Goal: Task Accomplishment & Management: Complete application form

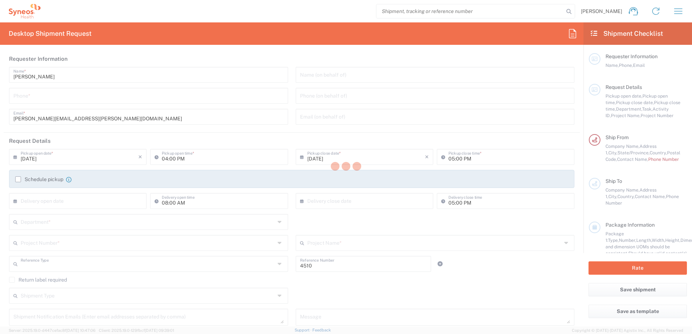
type input "Department"
type input "[US_STATE]"
type input "[GEOGRAPHIC_DATA]"
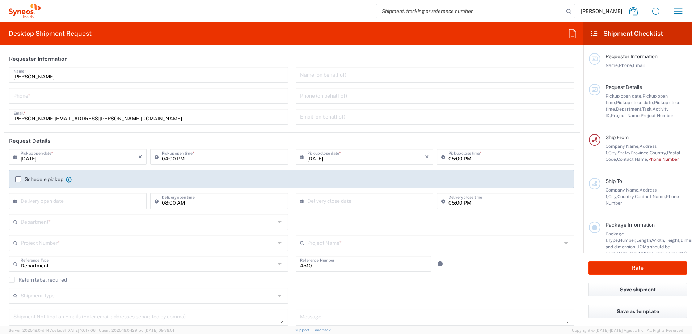
type input "Syneos Health, LLC-[GEOGRAPHIC_DATA] [GEOGRAPHIC_DATA] [GEOGRAPHIC_DATA]"
click at [676, 5] on button "button" at bounding box center [677, 11] width 17 height 17
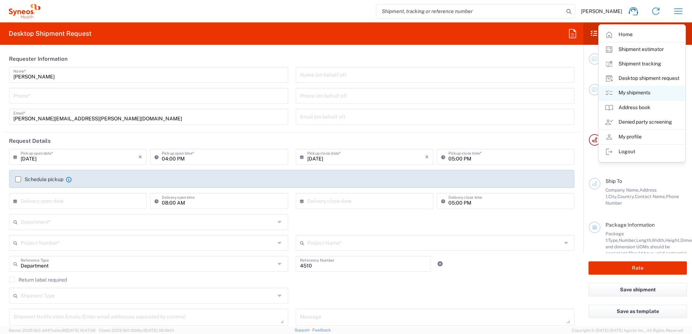
click at [635, 96] on link "My shipments" at bounding box center [642, 93] width 86 height 14
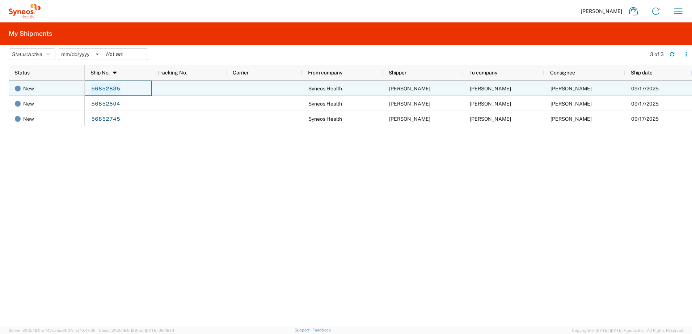
click at [104, 89] on link "56852835" at bounding box center [106, 89] width 30 height 12
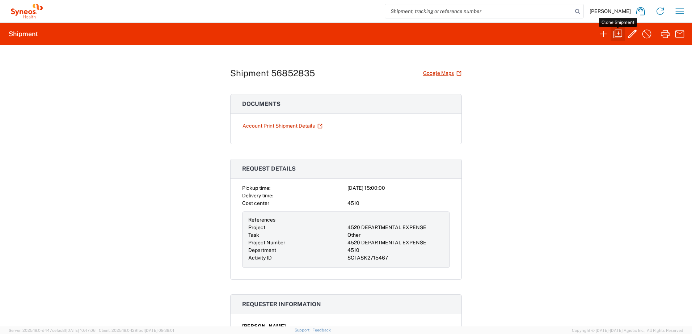
click at [620, 34] on icon "button" at bounding box center [618, 34] width 12 height 12
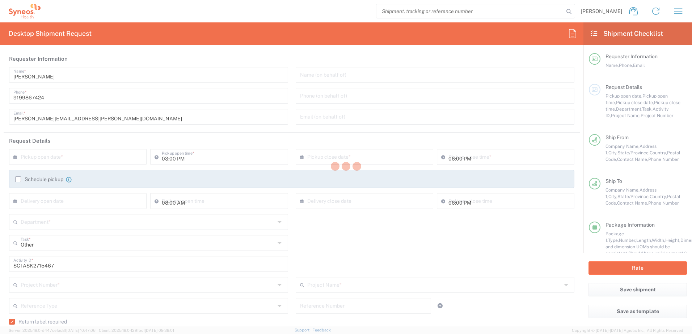
type input "[US_STATE]"
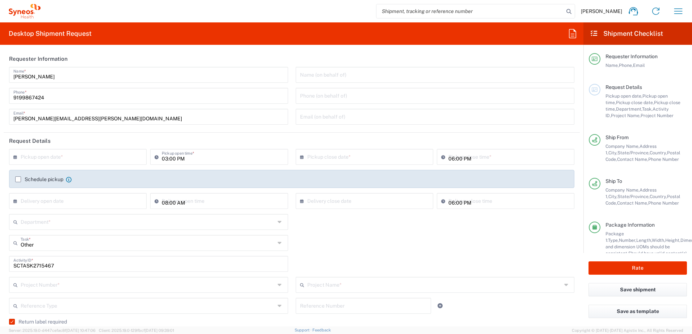
type input "4520 DEPARTMENTAL EXPENSE"
type input "Next Day Air"
type input "Your Packaging"
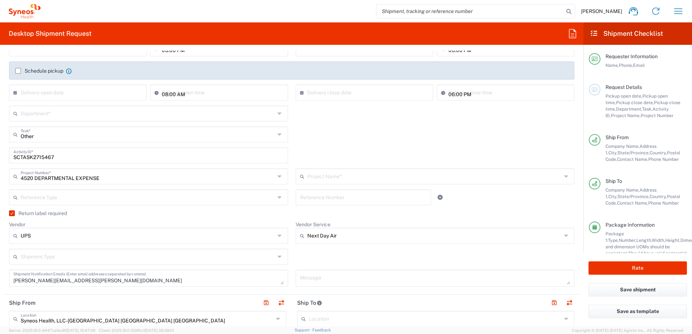
type input "4520 DEPARTMENTAL EXPENSE"
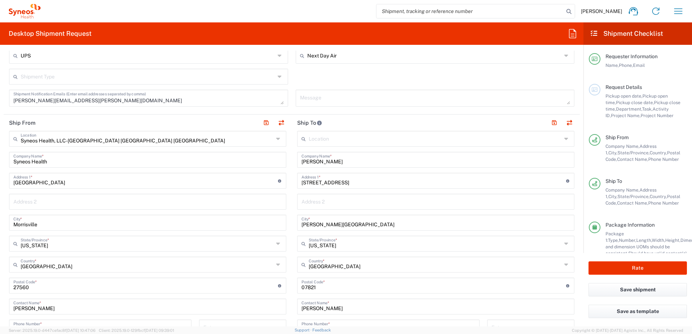
scroll to position [289, 0]
type input "4510"
drag, startPoint x: 341, startPoint y: 160, endPoint x: 337, endPoint y: 161, distance: 4.8
click at [341, 161] on input "[PERSON_NAME]" at bounding box center [435, 158] width 269 height 13
drag, startPoint x: 337, startPoint y: 161, endPoint x: 279, endPoint y: 153, distance: 58.4
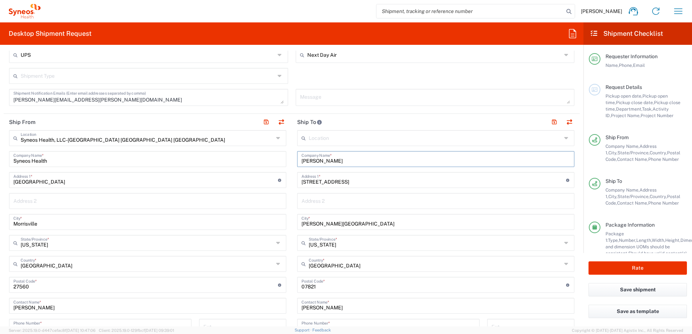
click at [278, 153] on div "Ship From Syneos Health, LLC-[GEOGRAPHIC_DATA] [GEOGRAPHIC_DATA] [GEOGRAPHIC_DA…" at bounding box center [292, 275] width 576 height 323
paste input "[PERSON_NAME]"
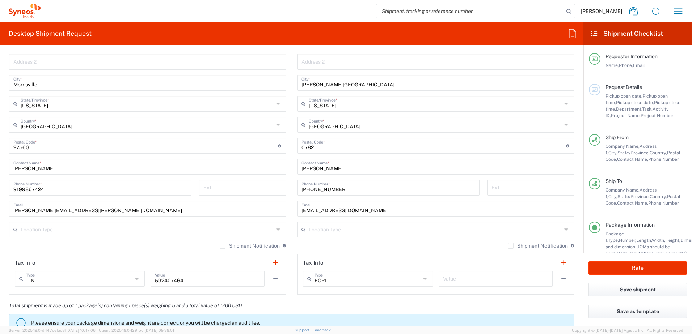
scroll to position [434, 0]
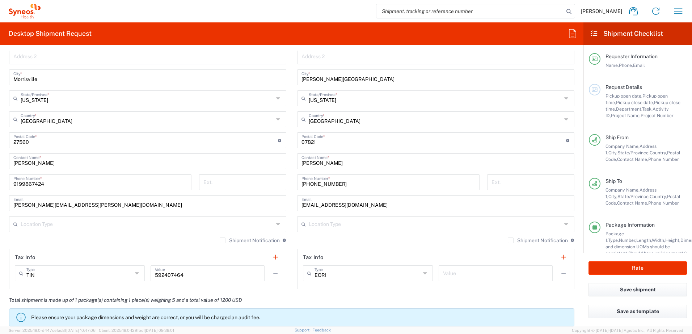
type input "[PERSON_NAME]"
drag, startPoint x: 351, startPoint y: 164, endPoint x: 290, endPoint y: 159, distance: 61.4
click at [292, 159] on main "Location [PERSON_NAME] LLC-[GEOGRAPHIC_DATA] [GEOGRAPHIC_DATA] [GEOGRAPHIC_DATA…" at bounding box center [436, 138] width 288 height 304
paste input "[PERSON_NAME]"
type input "[PERSON_NAME]"
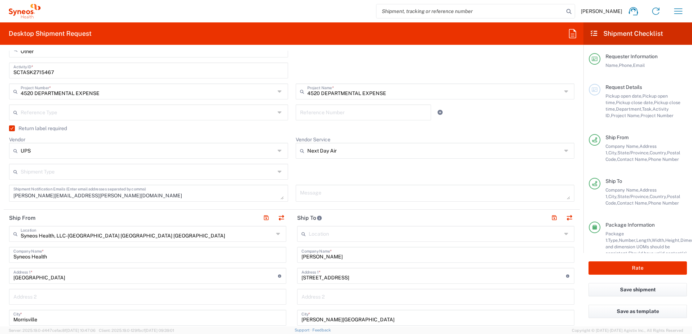
scroll to position [181, 0]
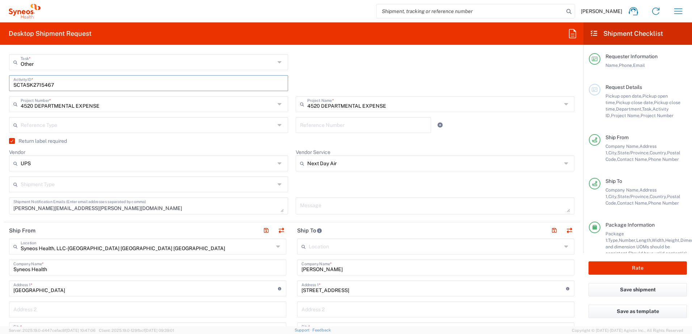
drag, startPoint x: 61, startPoint y: 85, endPoint x: -8, endPoint y: 81, distance: 69.2
click at [0, 81] on html "[PERSON_NAME] Home Shipment estimator Shipment tracking Desktop shipment reques…" at bounding box center [346, 167] width 692 height 334
paste input "7"
type input "SCTASK2715477"
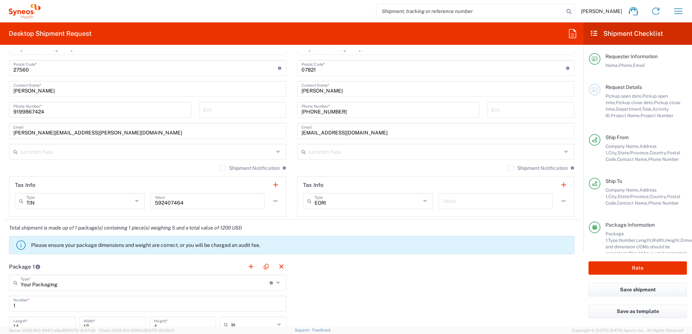
scroll to position [615, 0]
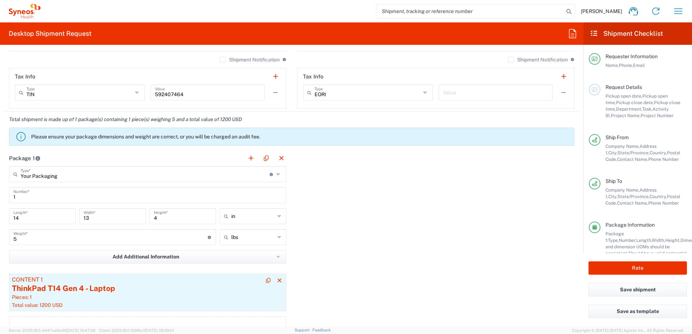
click at [122, 295] on div "Pieces: 1" at bounding box center [147, 297] width 271 height 7
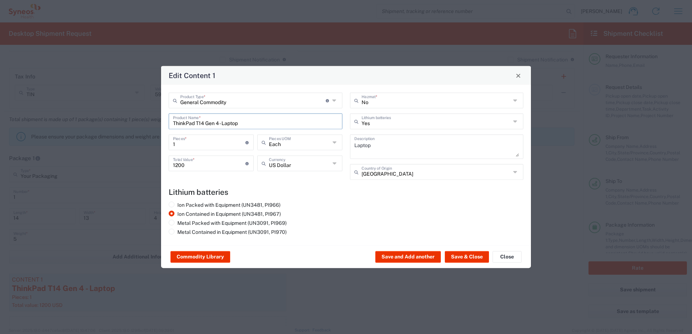
drag, startPoint x: 249, startPoint y: 122, endPoint x: 136, endPoint y: 115, distance: 113.5
click at [136, 115] on div "Edit Content 1 General Commodity Product Type * Document: Paper document genera…" at bounding box center [346, 167] width 692 height 334
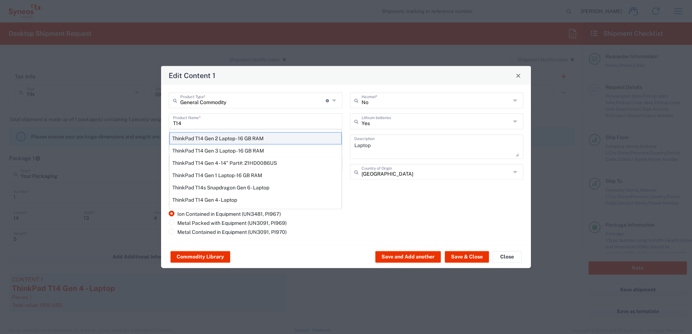
click at [225, 136] on div "ThinkPad T14 Gen 2 Laptop - 16 GB RAM" at bounding box center [255, 138] width 172 height 12
type input "ThinkPad T14 Gen 2 Laptop - 16 GB RAM"
type textarea "Intel Core i7-1156G7 vProÂ® Processor - 14"- 16 GB RAM - 512 GB SSD"
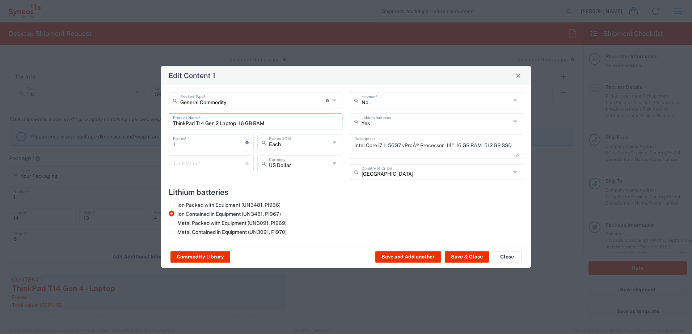
click at [199, 154] on div "1 Pieces * Number of pieces inside all the packages" at bounding box center [211, 145] width 89 height 21
click at [195, 158] on input "number" at bounding box center [209, 163] width 72 height 13
type input "1000"
click at [453, 254] on button "Save & Close" at bounding box center [467, 257] width 44 height 12
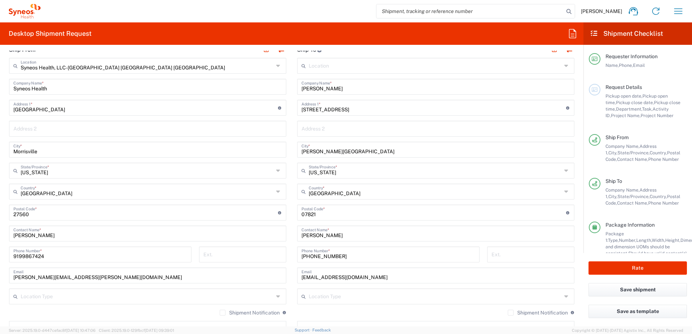
scroll to position [326, 0]
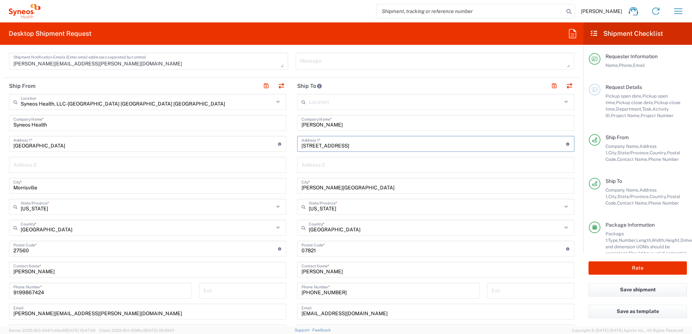
drag, startPoint x: 363, startPoint y: 147, endPoint x: 293, endPoint y: 141, distance: 69.7
click at [293, 141] on main "Location [PERSON_NAME] LLC-[GEOGRAPHIC_DATA] [GEOGRAPHIC_DATA] [GEOGRAPHIC_DATA…" at bounding box center [436, 246] width 288 height 304
paste input "14536 [GEOGRAPHIC_DATA]"
click at [368, 146] on input "14536 [GEOGRAPHIC_DATA]" at bounding box center [433, 143] width 265 height 13
type input "[STREET_ADDRESS]"
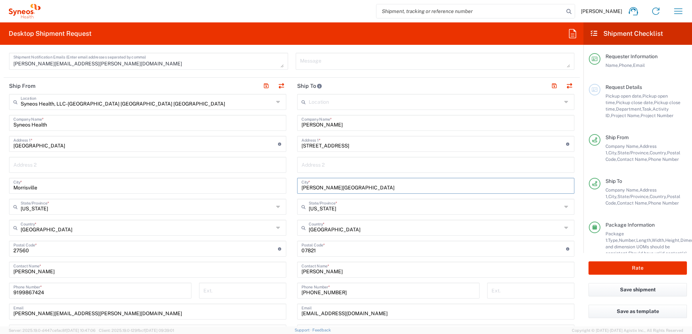
drag, startPoint x: 347, startPoint y: 190, endPoint x: 358, endPoint y: 189, distance: 10.9
click at [348, 190] on input "[PERSON_NAME][GEOGRAPHIC_DATA]" at bounding box center [435, 185] width 269 height 13
drag, startPoint x: 358, startPoint y: 189, endPoint x: 280, endPoint y: 180, distance: 78.7
click at [280, 180] on div "Ship From Syneos Health, LLC-[GEOGRAPHIC_DATA] [GEOGRAPHIC_DATA] [GEOGRAPHIC_DA…" at bounding box center [292, 239] width 576 height 323
type input "[GEOGRAPHIC_DATA]"
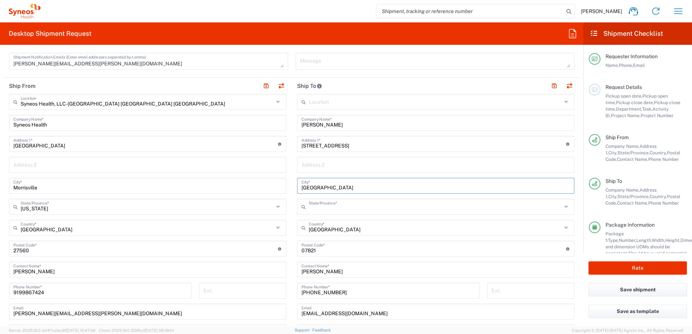
click at [346, 212] on input "text" at bounding box center [435, 206] width 253 height 13
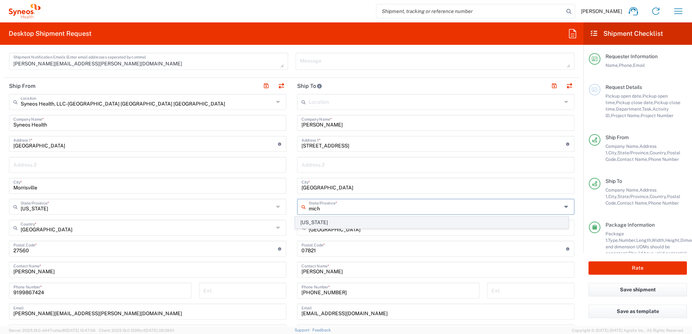
click at [308, 218] on span "[US_STATE]" at bounding box center [431, 222] width 273 height 11
type input "[US_STATE]"
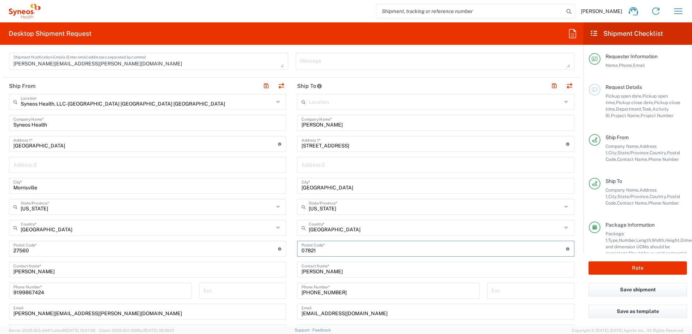
drag, startPoint x: 313, startPoint y: 249, endPoint x: 287, endPoint y: 250, distance: 25.3
click at [287, 250] on div "Ship From Syneos Health, LLC-[GEOGRAPHIC_DATA] [GEOGRAPHIC_DATA] [GEOGRAPHIC_DA…" at bounding box center [292, 239] width 576 height 323
paste input "48223"
type input "48223"
drag, startPoint x: 372, startPoint y: 314, endPoint x: 291, endPoint y: 311, distance: 81.1
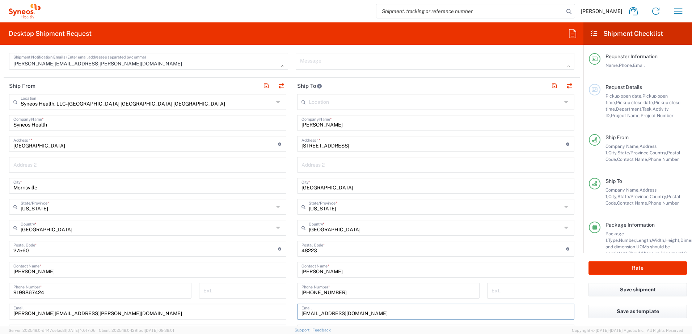
click at [292, 311] on main "Location [PERSON_NAME] LLC-[GEOGRAPHIC_DATA] [GEOGRAPHIC_DATA] [GEOGRAPHIC_DATA…" at bounding box center [436, 246] width 288 height 304
paste input "adesolatford"
type input "[EMAIL_ADDRESS][DOMAIN_NAME]"
drag, startPoint x: 338, startPoint y: 273, endPoint x: 310, endPoint y: 272, distance: 28.3
click at [329, 273] on input "[PERSON_NAME]" at bounding box center [435, 269] width 269 height 13
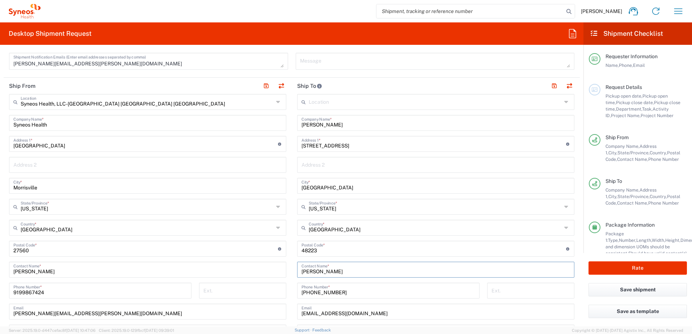
drag, startPoint x: 310, startPoint y: 272, endPoint x: 292, endPoint y: 271, distance: 18.1
click at [292, 271] on main "Location [PERSON_NAME] LLC-[GEOGRAPHIC_DATA] [GEOGRAPHIC_DATA] [GEOGRAPHIC_DATA…" at bounding box center [436, 246] width 288 height 304
click at [333, 271] on input "[PERSON_NAME]" at bounding box center [435, 269] width 269 height 13
drag, startPoint x: 333, startPoint y: 271, endPoint x: 294, endPoint y: 272, distance: 39.4
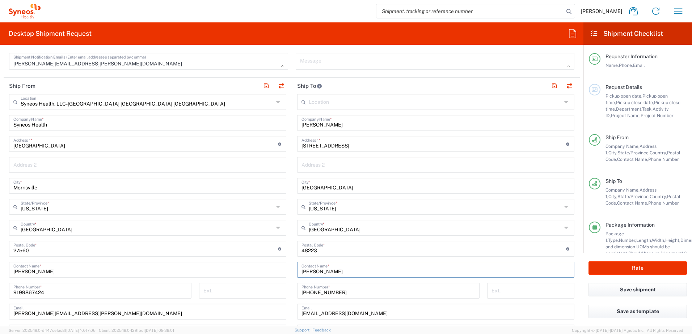
click at [294, 272] on main "Location [PERSON_NAME] LLC-[GEOGRAPHIC_DATA] [GEOGRAPHIC_DATA] [GEOGRAPHIC_DATA…" at bounding box center [436, 246] width 288 height 304
click at [347, 292] on input "[PHONE_NUMBER]" at bounding box center [388, 290] width 174 height 13
drag, startPoint x: 354, startPoint y: 291, endPoint x: 278, endPoint y: 284, distance: 76.3
click at [278, 284] on div "Ship From Syneos Health, LLC-[GEOGRAPHIC_DATA] [GEOGRAPHIC_DATA] [GEOGRAPHIC_DA…" at bounding box center [292, 239] width 576 height 323
paste input "313/826-2875"
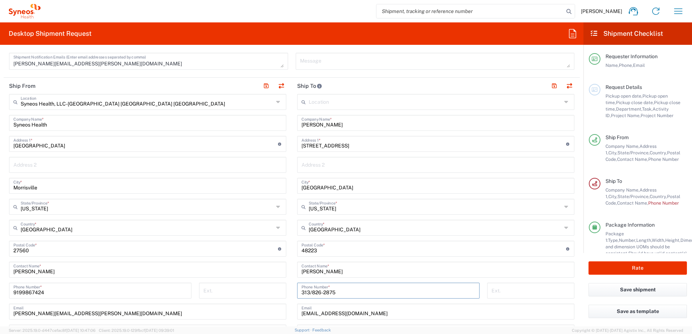
click at [322, 292] on input "313/826-2875" at bounding box center [388, 290] width 174 height 13
click at [319, 293] on input "313/826-2875" at bounding box center [388, 290] width 174 height 13
click at [310, 292] on input "313/8262875" at bounding box center [388, 290] width 174 height 13
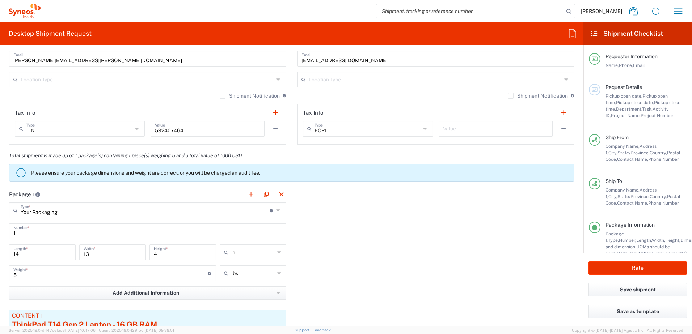
scroll to position [760, 0]
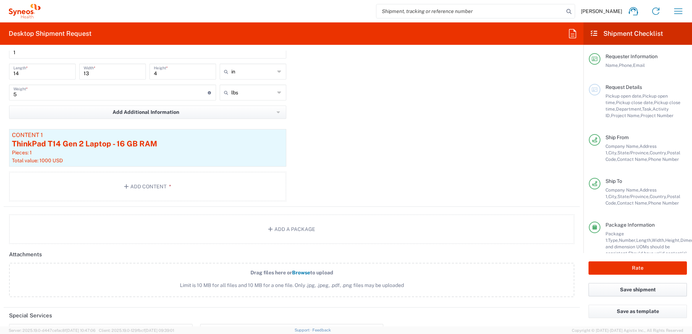
type input "3138262875"
click at [641, 289] on button "Save shipment" at bounding box center [637, 289] width 98 height 13
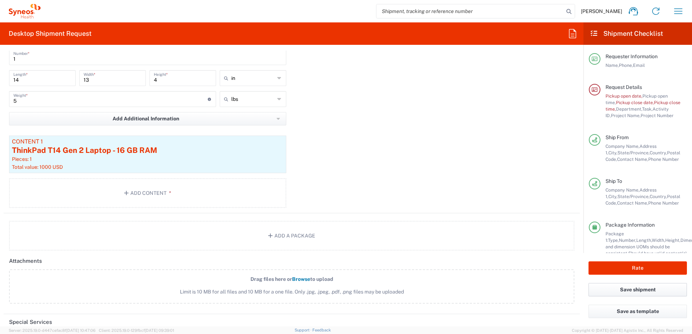
scroll to position [766, 0]
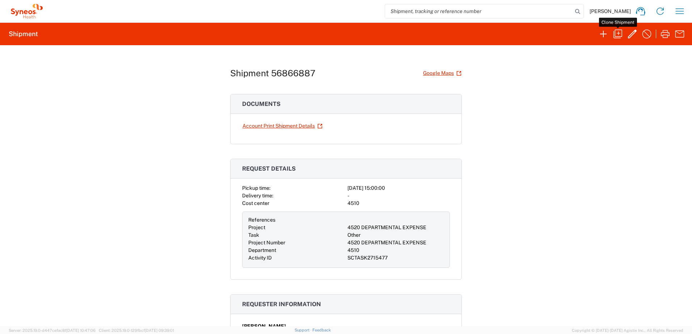
click at [622, 34] on icon "button" at bounding box center [618, 34] width 12 height 12
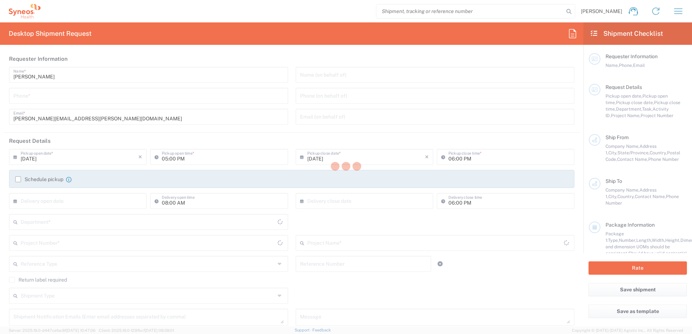
type input "9199867424"
type input "03:00 PM"
type textarea "[PERSON_NAME][EMAIL_ADDRESS][PERSON_NAME][DOMAIN_NAME]"
type input "Syneos Health, LLC-[GEOGRAPHIC_DATA] [GEOGRAPHIC_DATA] [GEOGRAPHIC_DATA]"
type input "Syneos Health"
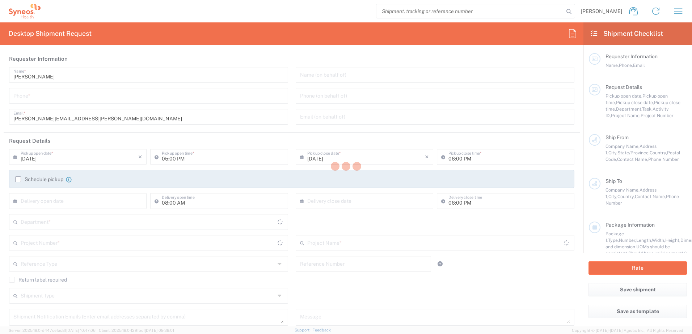
type input "[GEOGRAPHIC_DATA]"
type input "Morrisville"
type input "[US_STATE]"
type input "27560"
type input "[PERSON_NAME]"
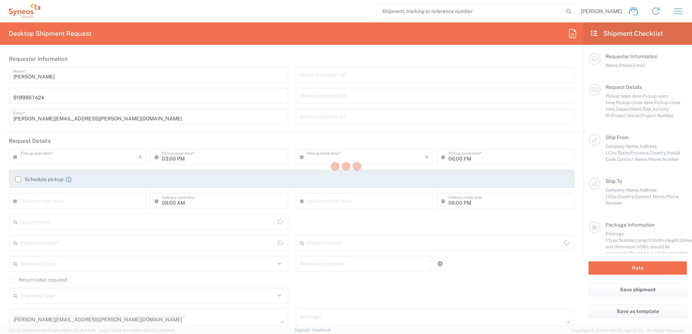
type input "9199867424"
type input "[PERSON_NAME][EMAIL_ADDRESS][PERSON_NAME][DOMAIN_NAME]"
type input "[PERSON_NAME]"
type input "[STREET_ADDRESS]"
type input "[GEOGRAPHIC_DATA]"
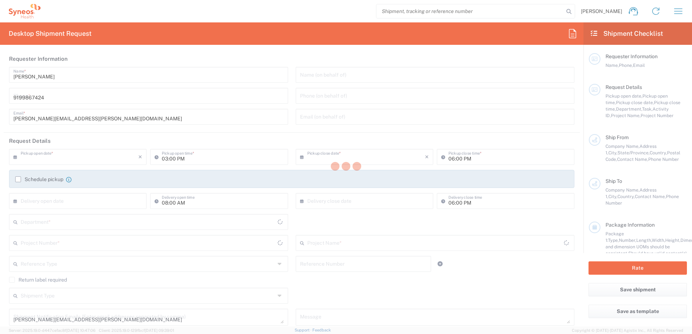
type input "[GEOGRAPHIC_DATA]"
type input "48223"
type input "[PERSON_NAME]"
type input "3138262875"
type input "[EMAIL_ADDRESS][DOMAIN_NAME]"
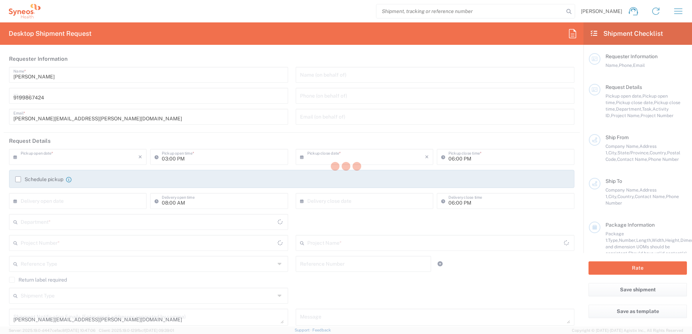
type input "Sender/Shipper"
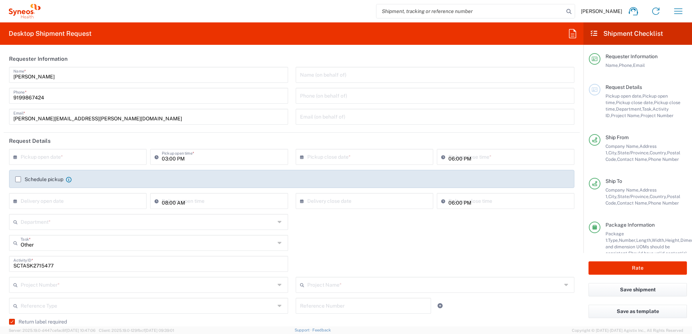
type input "4510"
type input "4520 DEPARTMENTAL EXPENSE"
type input "[US_STATE]"
type input "Next Day Air"
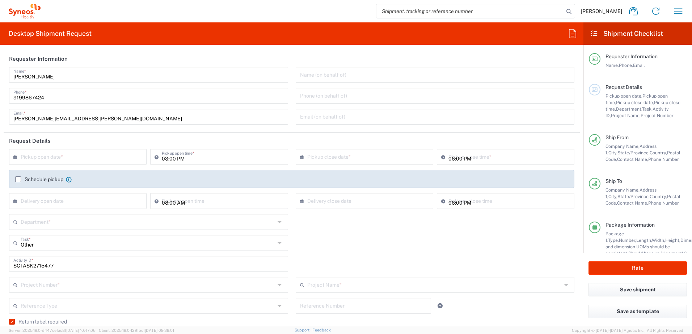
type input "Your Packaging"
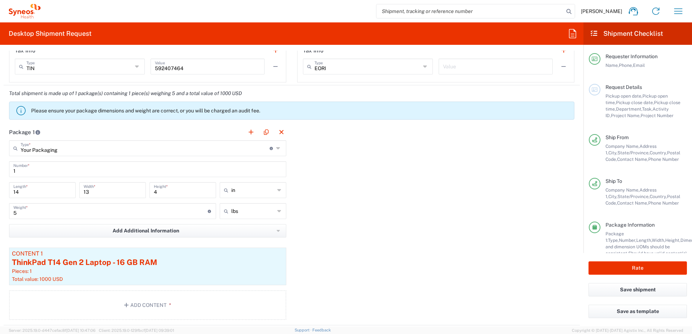
scroll to position [724, 0]
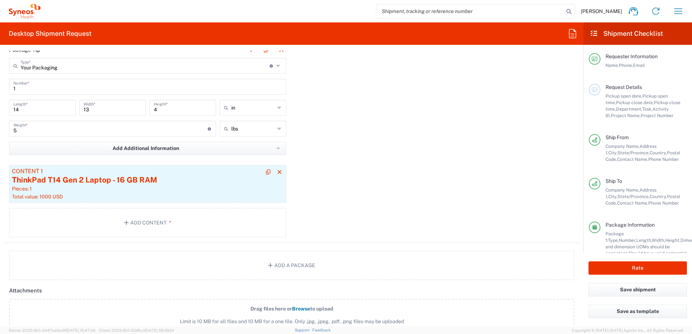
click at [117, 182] on div "ThinkPad T14 Gen 2 Laptop - 16 GB RAM" at bounding box center [147, 180] width 271 height 11
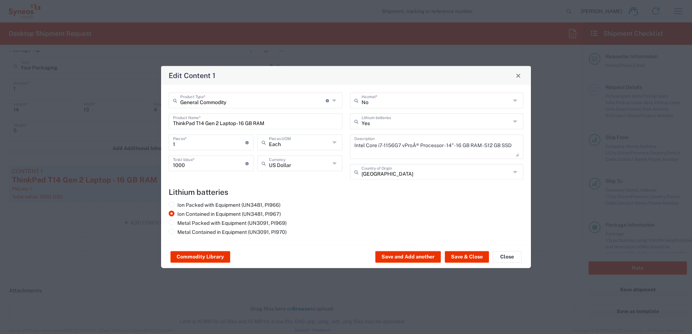
click at [278, 119] on input "ThinkPad T14 Gen 2 Laptop - 16 GB RAM" at bounding box center [255, 121] width 165 height 13
click at [223, 120] on input "ThinkPad T14 Gen 2 Laptop - 16 GB RAM" at bounding box center [255, 121] width 165 height 13
click at [136, 108] on div "Edit Content 1 General Commodity Product Type * Document: Paper document genera…" at bounding box center [346, 167] width 692 height 334
drag, startPoint x: 270, startPoint y: 122, endPoint x: 175, endPoint y: 124, distance: 95.2
click at [175, 124] on input "ThinkPad T14 Gen 2 Laptop - 16 GB RAM" at bounding box center [255, 121] width 165 height 13
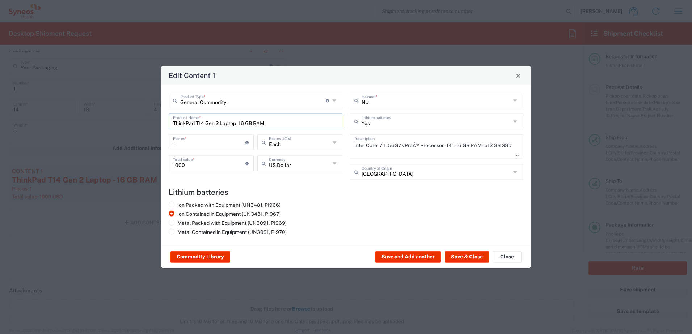
click at [175, 124] on input "ThinkPad T14 Gen 2 Laptop - 16 GB RAM" at bounding box center [255, 121] width 165 height 13
drag, startPoint x: 276, startPoint y: 117, endPoint x: 285, endPoint y: 124, distance: 11.4
click at [279, 119] on input "5420hinkPad T14 Gen 2 Laptop - 16 GB RAM" at bounding box center [255, 121] width 165 height 13
drag, startPoint x: 276, startPoint y: 121, endPoint x: 120, endPoint y: 109, distance: 156.8
click at [120, 109] on div "Edit Content 1 General Commodity Product Type * Document: Paper document genera…" at bounding box center [346, 167] width 692 height 334
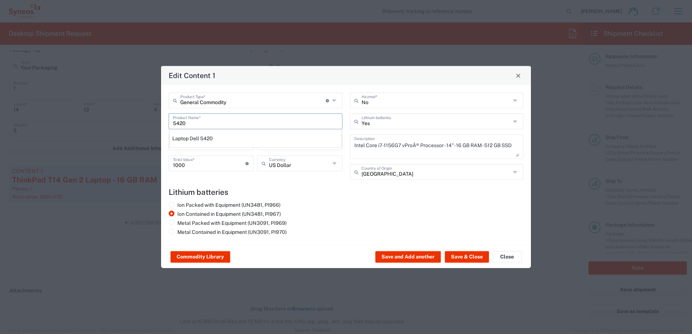
click at [188, 141] on div "Laptop Dell 5420" at bounding box center [255, 138] width 172 height 12
type input "Laptop Dell 5420"
type textarea "Laptop Latitude Dell 5420"
click at [195, 145] on input "number" at bounding box center [209, 142] width 72 height 13
type input "1"
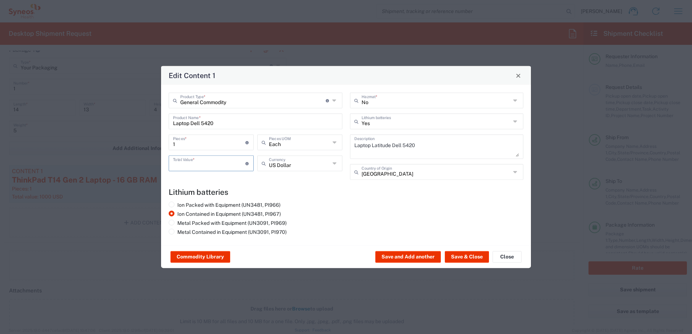
click at [194, 158] on input "number" at bounding box center [209, 163] width 72 height 13
type input "1000"
click at [481, 258] on button "Save & Close" at bounding box center [467, 257] width 44 height 12
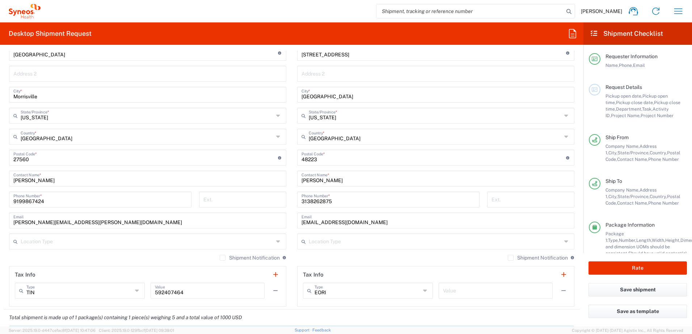
scroll to position [398, 0]
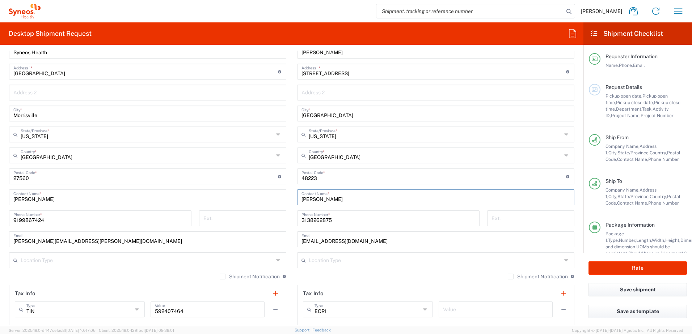
drag, startPoint x: 340, startPoint y: 198, endPoint x: 278, endPoint y: 193, distance: 62.8
click at [278, 193] on div "Ship From Syneos Health, LLC-[GEOGRAPHIC_DATA] [GEOGRAPHIC_DATA] [GEOGRAPHIC_DA…" at bounding box center [292, 166] width 576 height 323
paste input "[PERSON_NAME]"
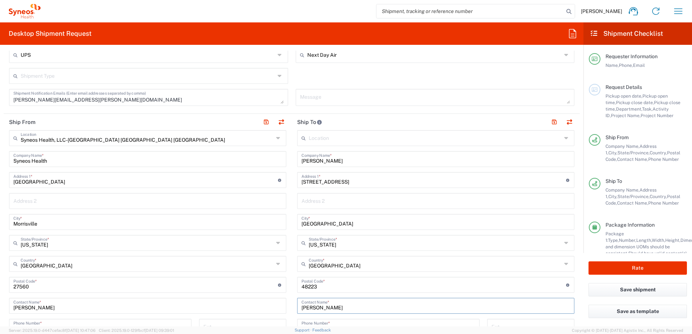
type input "[PERSON_NAME]"
drag, startPoint x: 339, startPoint y: 160, endPoint x: 278, endPoint y: 154, distance: 61.8
click at [278, 154] on div "Ship From Syneos Health, LLC-[GEOGRAPHIC_DATA] [GEOGRAPHIC_DATA] [GEOGRAPHIC_DA…" at bounding box center [292, 275] width 576 height 323
paste input "[PERSON_NAME]"
type input "[PERSON_NAME]"
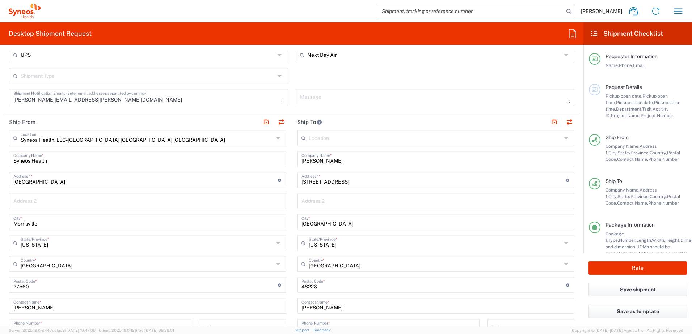
click at [351, 177] on input "[STREET_ADDRESS]" at bounding box center [433, 179] width 265 height 13
drag, startPoint x: 352, startPoint y: 179, endPoint x: 275, endPoint y: 178, distance: 77.4
click at [273, 178] on div "Ship From Syneos Health, LLC-[GEOGRAPHIC_DATA] [GEOGRAPHIC_DATA] [GEOGRAPHIC_DA…" at bounding box center [292, 275] width 576 height 323
paste input "416 Spring Garden"
type input "[STREET_ADDRESS]"
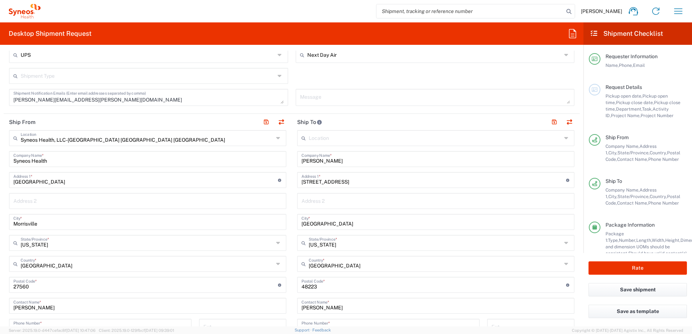
click at [318, 196] on input "text" at bounding box center [435, 200] width 269 height 13
paste input "Apt 1205"
type input "Apt 1205"
drag, startPoint x: 331, startPoint y: 219, endPoint x: 330, endPoint y: 227, distance: 7.5
click at [331, 219] on input "[GEOGRAPHIC_DATA]" at bounding box center [435, 221] width 269 height 13
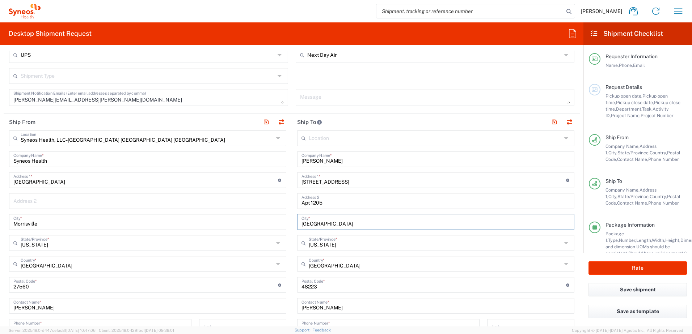
drag, startPoint x: 319, startPoint y: 223, endPoint x: 271, endPoint y: 219, distance: 48.6
click at [271, 219] on div "Ship From Syneos Health, LLC-[GEOGRAPHIC_DATA] [GEOGRAPHIC_DATA] [GEOGRAPHIC_DA…" at bounding box center [292, 275] width 576 height 323
paste input "[GEOGRAPHIC_DATA]"
type input "[GEOGRAPHIC_DATA]"
click at [340, 246] on input "[US_STATE]" at bounding box center [435, 242] width 253 height 13
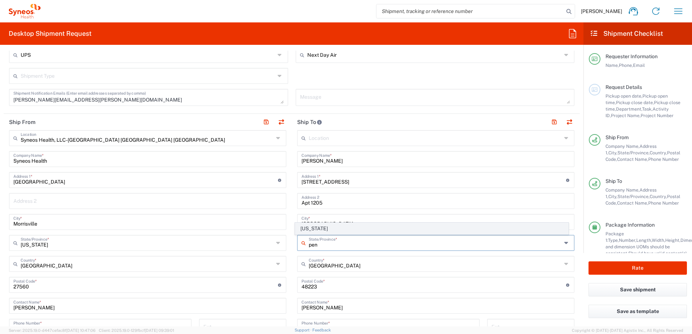
click at [317, 230] on span "[US_STATE]" at bounding box center [431, 228] width 273 height 11
type input "[US_STATE]"
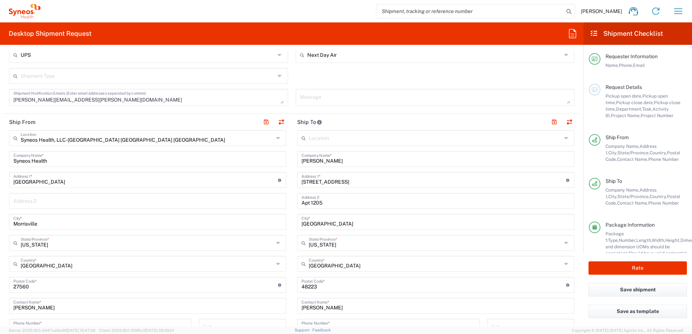
click at [329, 288] on input "undefined" at bounding box center [433, 284] width 265 height 13
drag, startPoint x: 281, startPoint y: 282, endPoint x: 303, endPoint y: 283, distance: 21.7
click at [280, 282] on div "Ship From Syneos Health, LLC-[GEOGRAPHIC_DATA] [GEOGRAPHIC_DATA] [GEOGRAPHIC_DA…" at bounding box center [292, 275] width 576 height 323
paste input "19123"
type input "19123"
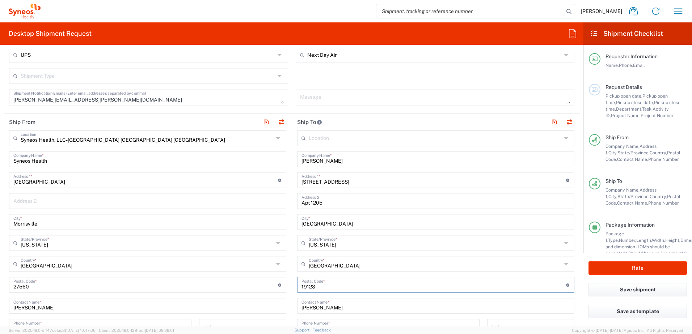
scroll to position [362, 0]
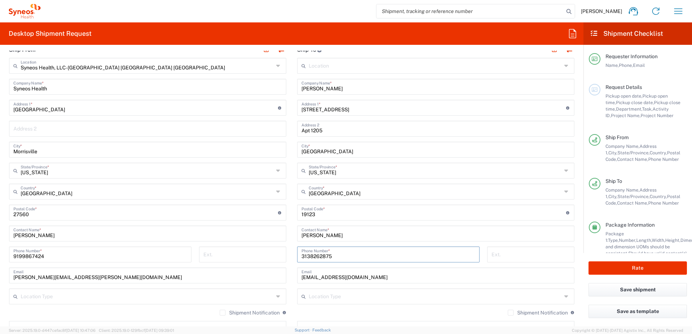
drag, startPoint x: 343, startPoint y: 257, endPoint x: 279, endPoint y: 251, distance: 64.0
click at [278, 251] on div "Ship From Syneos Health, LLC-[GEOGRAPHIC_DATA] [GEOGRAPHIC_DATA] [GEOGRAPHIC_DA…" at bounding box center [292, 203] width 576 height 323
paste input "215) 8206068"
click at [309, 256] on input "215) 8206068" at bounding box center [388, 254] width 174 height 13
type input "2158206068"
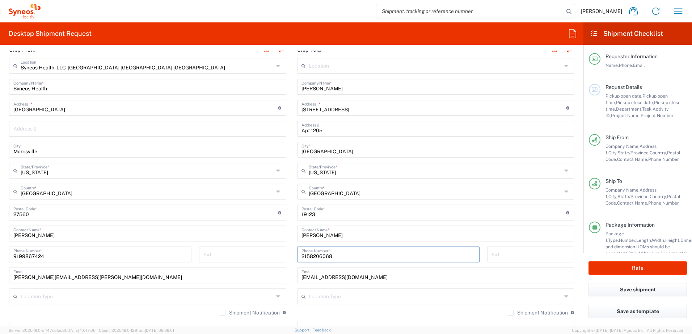
click at [350, 257] on input "2158206068" at bounding box center [388, 254] width 174 height 13
drag, startPoint x: 360, startPoint y: 275, endPoint x: 295, endPoint y: 270, distance: 65.3
click at [297, 270] on div "[EMAIL_ADDRESS][DOMAIN_NAME] Email" at bounding box center [435, 276] width 277 height 16
paste input "215) 8206068"
click at [360, 283] on div "[EMAIL_ADDRESS][DOMAIN_NAME] Email" at bounding box center [435, 276] width 277 height 16
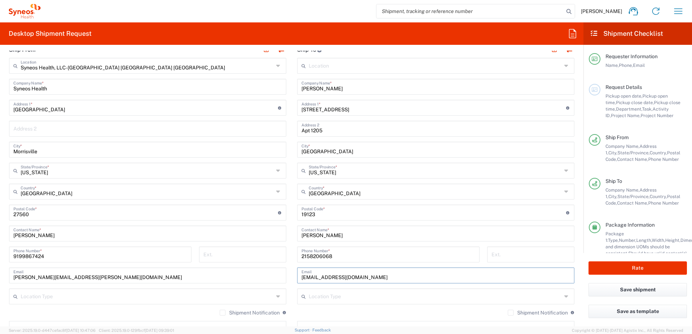
click at [366, 279] on input "[EMAIL_ADDRESS][DOMAIN_NAME]" at bounding box center [435, 275] width 269 height 13
drag, startPoint x: 375, startPoint y: 277, endPoint x: 268, endPoint y: 264, distance: 107.9
click at [267, 264] on div "Ship From Syneos Health, LLC-[GEOGRAPHIC_DATA] [GEOGRAPHIC_DATA] [GEOGRAPHIC_DA…" at bounding box center [292, 203] width 576 height 323
paste input "chrisbid2"
type input "[EMAIL_ADDRESS][DOMAIN_NAME]"
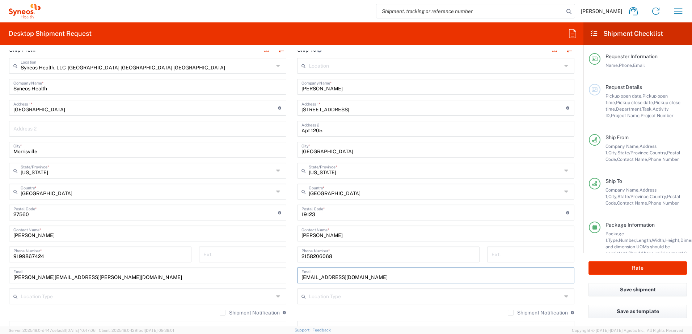
click at [379, 289] on div "Location Type" at bounding box center [435, 297] width 277 height 16
click at [376, 293] on input "text" at bounding box center [435, 296] width 253 height 13
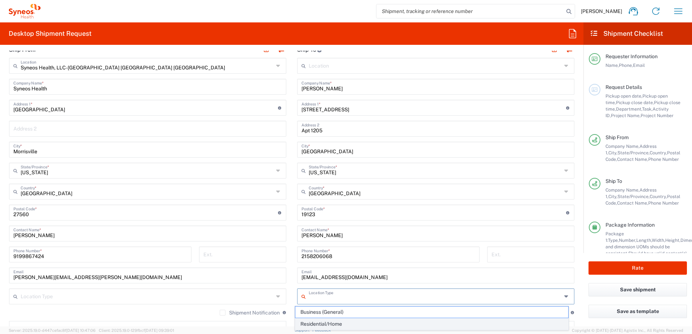
click at [343, 322] on span "Residential/Home" at bounding box center [431, 324] width 273 height 11
type input "Residential/Home"
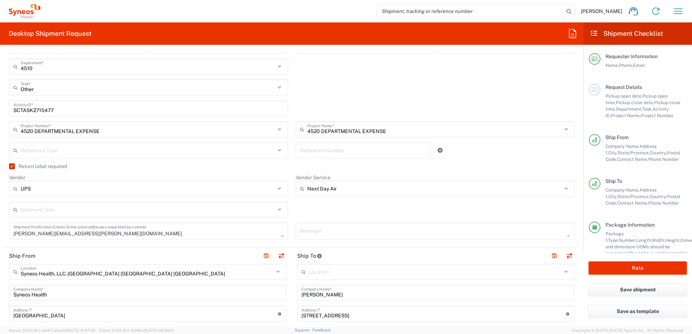
scroll to position [36, 0]
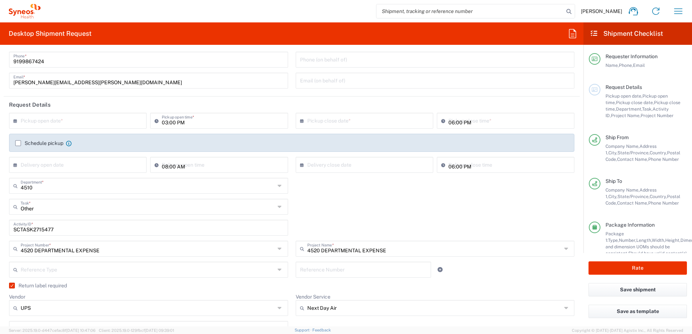
click at [40, 224] on input "SCTASK2715477" at bounding box center [148, 227] width 270 height 13
click at [39, 225] on input "SCTASK2715477" at bounding box center [148, 227] width 270 height 13
click at [38, 227] on input "SCTASK2715477" at bounding box center [148, 227] width 270 height 13
paste input "0820"
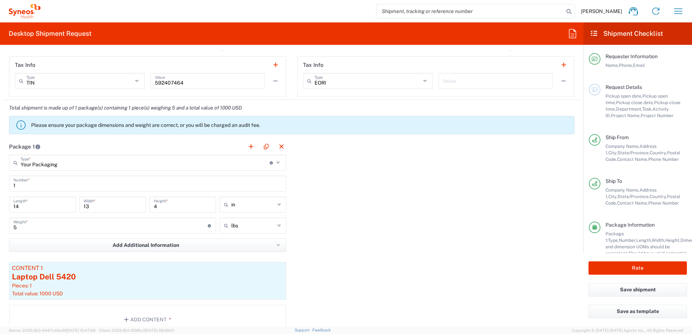
scroll to position [688, 0]
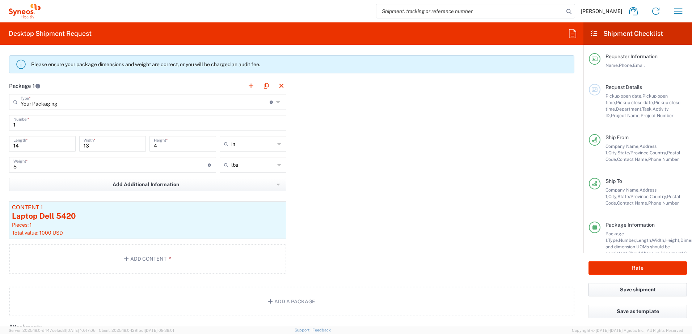
type input "SCTASK2710820"
click at [637, 291] on button "Save shipment" at bounding box center [637, 289] width 98 height 13
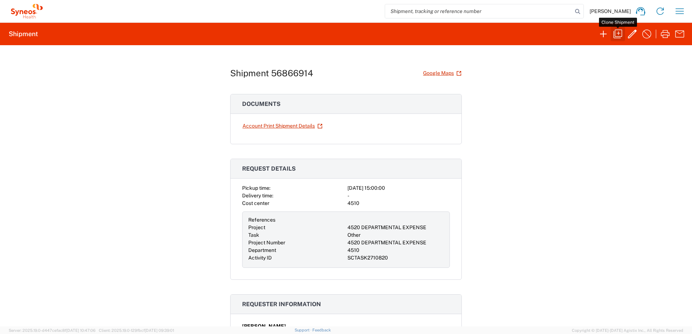
click at [619, 35] on icon "button" at bounding box center [618, 34] width 12 height 12
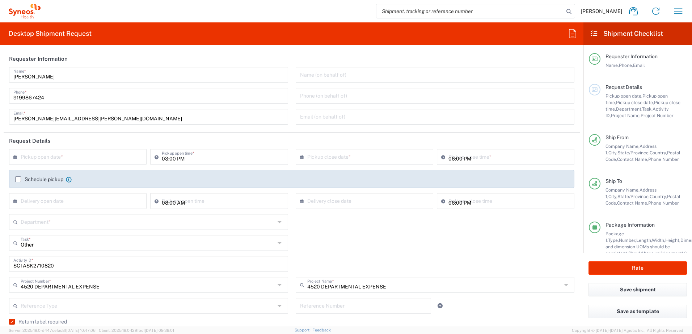
type input "4510"
click at [40, 262] on input "SCTASK2710820" at bounding box center [148, 263] width 270 height 13
click at [38, 262] on input "SCTASK2710820" at bounding box center [148, 263] width 270 height 13
paste input "5446"
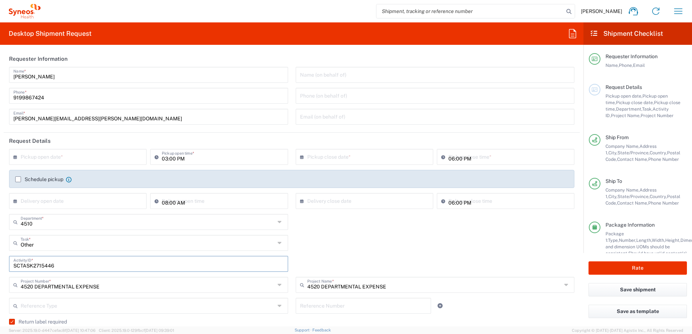
type input "SCTASK2715446"
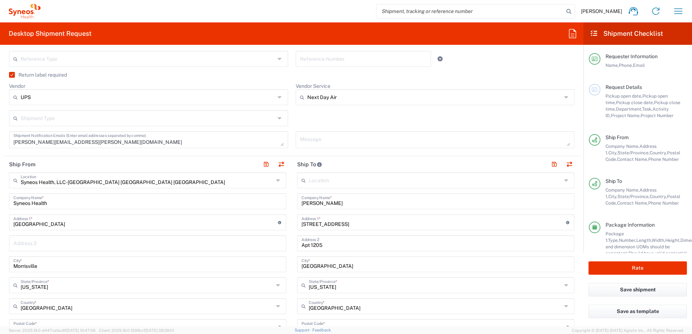
scroll to position [253, 0]
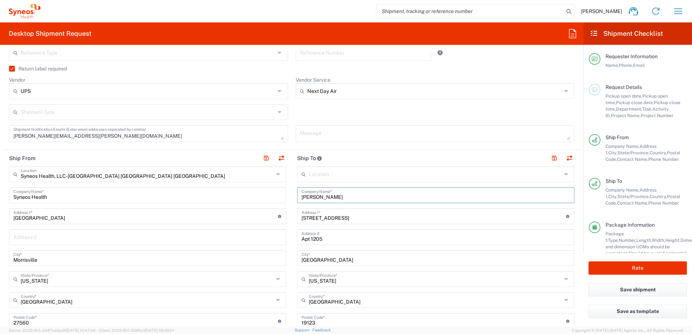
drag, startPoint x: 334, startPoint y: 196, endPoint x: 286, endPoint y: 195, distance: 48.1
click at [286, 195] on div "Ship From Syneos Health, LLC-[GEOGRAPHIC_DATA] [GEOGRAPHIC_DATA] [GEOGRAPHIC_DA…" at bounding box center [292, 311] width 576 height 323
paste input "[PERSON_NAME]"
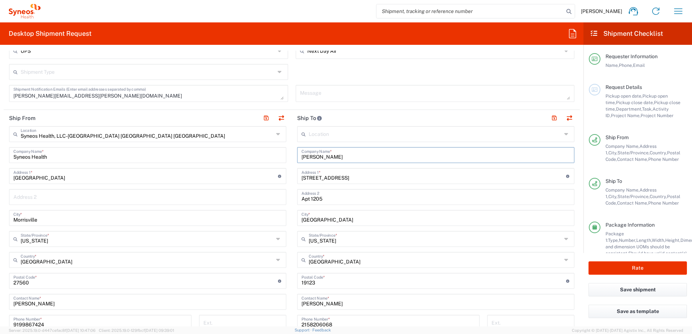
scroll to position [362, 0]
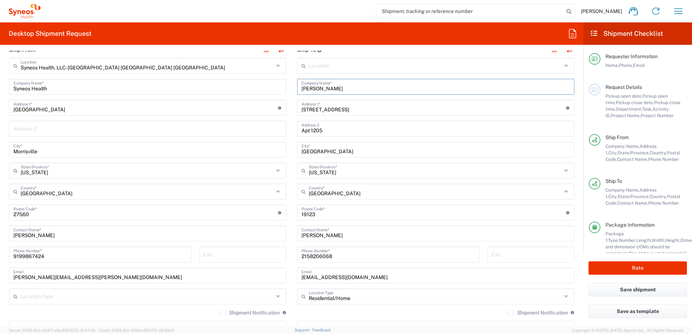
type input "[PERSON_NAME]"
drag, startPoint x: 331, startPoint y: 235, endPoint x: 295, endPoint y: 234, distance: 36.2
click at [297, 234] on div "[PERSON_NAME] Contact Name *" at bounding box center [435, 234] width 277 height 16
paste input "[PERSON_NAME]"
type input "[PERSON_NAME]"
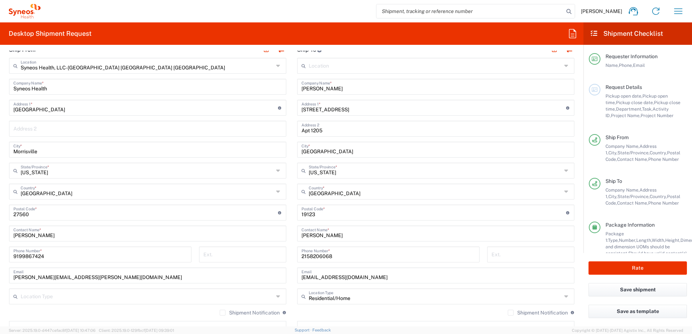
click at [351, 113] on input "[STREET_ADDRESS]" at bounding box center [433, 107] width 265 height 13
drag, startPoint x: 352, startPoint y: 108, endPoint x: 270, endPoint y: 102, distance: 82.3
click at [270, 102] on div "Ship From Syneos Health, LLC-[GEOGRAPHIC_DATA] [GEOGRAPHIC_DATA] [GEOGRAPHIC_DA…" at bounding box center [292, 203] width 576 height 323
paste input "[GEOGRAPHIC_DATA]"
type input "[GEOGRAPHIC_DATA]"
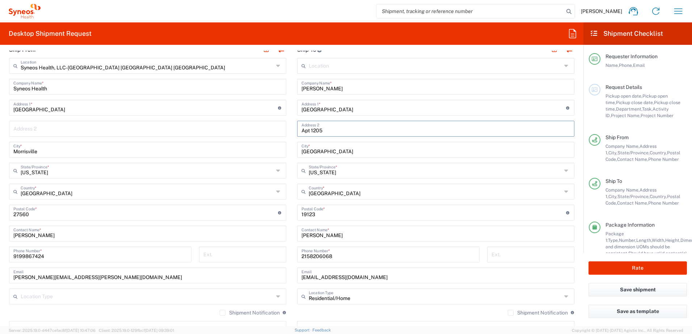
drag, startPoint x: 329, startPoint y: 129, endPoint x: 274, endPoint y: 125, distance: 55.5
click at [274, 126] on div "Ship From Syneos Health, LLC-[GEOGRAPHIC_DATA] [GEOGRAPHIC_DATA] [GEOGRAPHIC_DA…" at bounding box center [292, 203] width 576 height 323
click at [353, 156] on div "[GEOGRAPHIC_DATA] *" at bounding box center [435, 150] width 277 height 16
click at [342, 151] on input "[GEOGRAPHIC_DATA]" at bounding box center [435, 149] width 269 height 13
drag, startPoint x: 341, startPoint y: 151, endPoint x: 264, endPoint y: 146, distance: 76.9
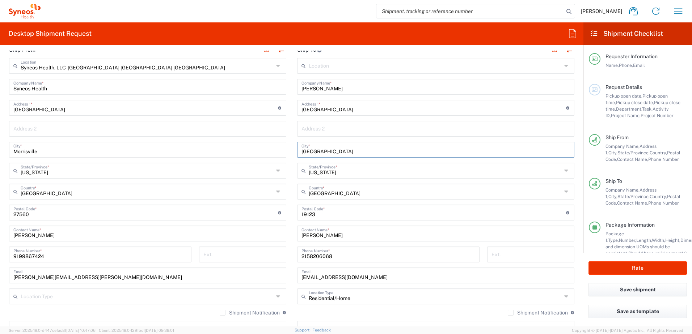
click at [263, 147] on div "Ship From Syneos Health, LLC-[GEOGRAPHIC_DATA] [GEOGRAPHIC_DATA] [GEOGRAPHIC_DA…" at bounding box center [292, 203] width 576 height 323
paste input "Oriental"
type input "Oriental"
click at [357, 168] on input "[US_STATE]" at bounding box center [435, 170] width 253 height 13
click at [311, 191] on span "[US_STATE]" at bounding box center [431, 186] width 273 height 11
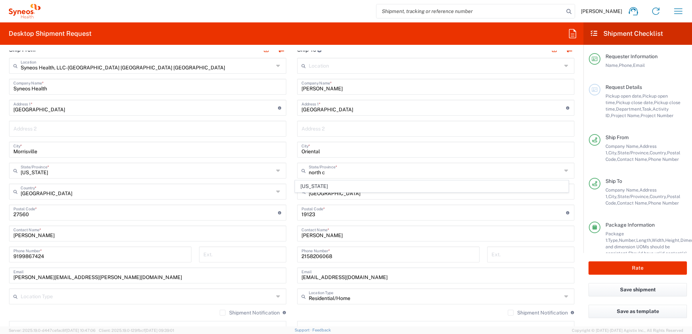
type input "[US_STATE]"
click at [304, 210] on input "undefined" at bounding box center [433, 212] width 265 height 13
paste input "28571"
type input "28571"
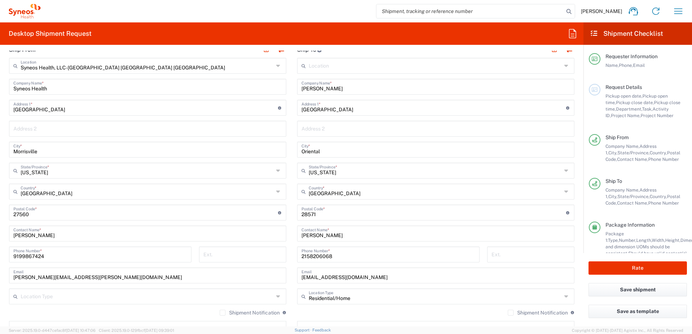
click at [338, 254] on input "2158206068" at bounding box center [388, 254] width 174 height 13
drag, startPoint x: 299, startPoint y: 253, endPoint x: 285, endPoint y: 252, distance: 13.8
click at [285, 252] on div "Ship From Syneos Health, LLC-[GEOGRAPHIC_DATA] [GEOGRAPHIC_DATA] [GEOGRAPHIC_DA…" at bounding box center [292, 203] width 576 height 323
paste input "8571"
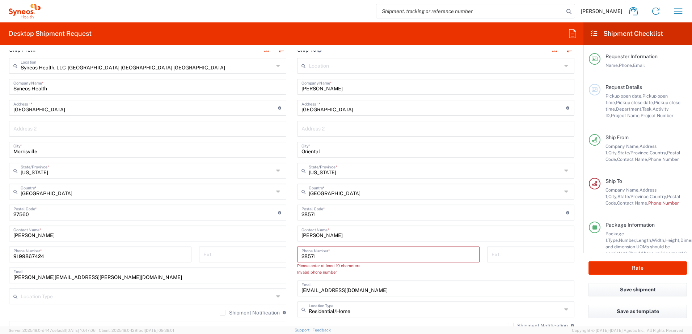
click at [330, 260] on input "28571" at bounding box center [388, 254] width 174 height 13
drag, startPoint x: 322, startPoint y: 254, endPoint x: 275, endPoint y: 254, distance: 47.4
click at [275, 254] on div "Ship From Syneos Health, LLC-[GEOGRAPHIC_DATA] [GEOGRAPHIC_DATA] [GEOGRAPHIC_DA…" at bounding box center [292, 210] width 576 height 336
paste input "[PHONE_NUMBER]"
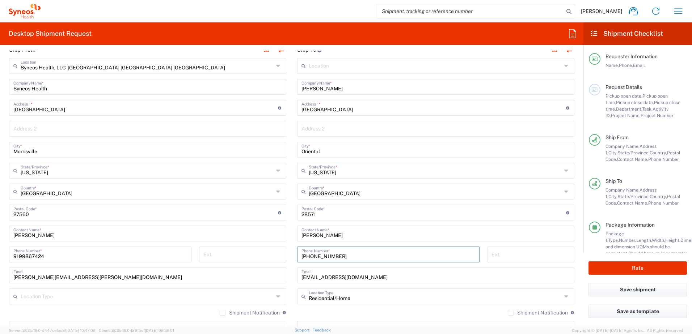
type input "[PHONE_NUMBER]"
drag, startPoint x: 355, startPoint y: 278, endPoint x: 361, endPoint y: 278, distance: 5.8
click at [355, 278] on input "[EMAIL_ADDRESS][DOMAIN_NAME]" at bounding box center [435, 275] width 269 height 13
drag, startPoint x: 317, startPoint y: 274, endPoint x: 262, endPoint y: 265, distance: 55.4
click at [262, 265] on div "Ship From Syneos Health, LLC-[GEOGRAPHIC_DATA] [GEOGRAPHIC_DATA] [GEOGRAPHIC_DA…" at bounding box center [292, 203] width 576 height 323
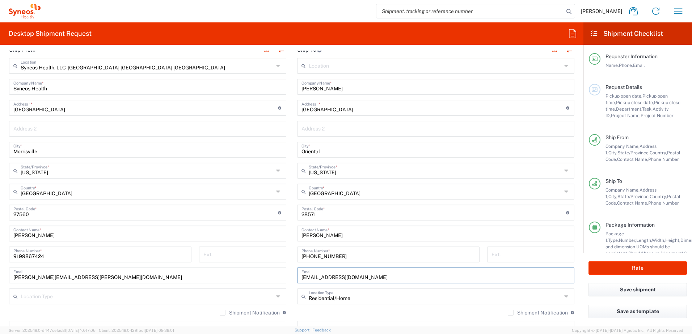
paste input "[EMAIL_ADDRESS]"
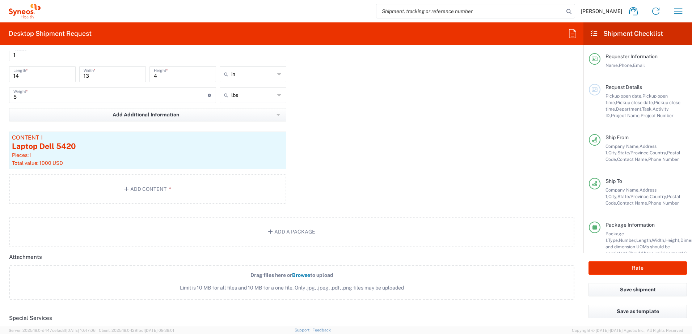
scroll to position [760, 0]
type input "[EMAIL_ADDRESS][DOMAIN_NAME]"
click at [631, 292] on button "Save shipment" at bounding box center [637, 289] width 98 height 13
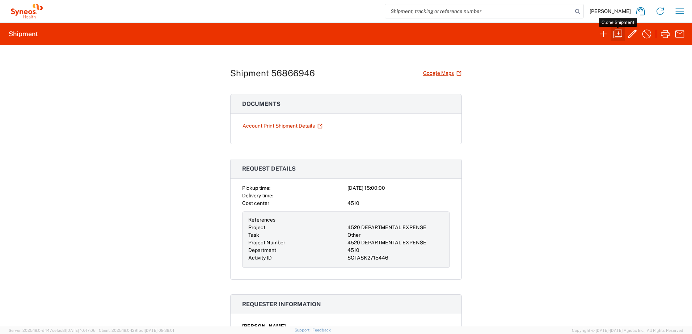
click at [622, 31] on icon "button" at bounding box center [618, 34] width 12 height 12
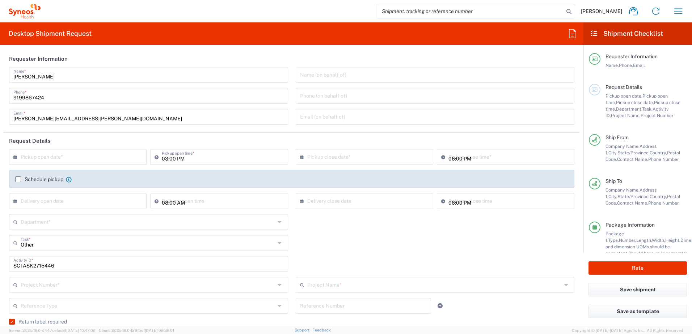
type input "4520 DEPARTMENTAL EXPENSE"
type input "Next Day Air"
type input "[US_STATE]"
type input "Your Packaging"
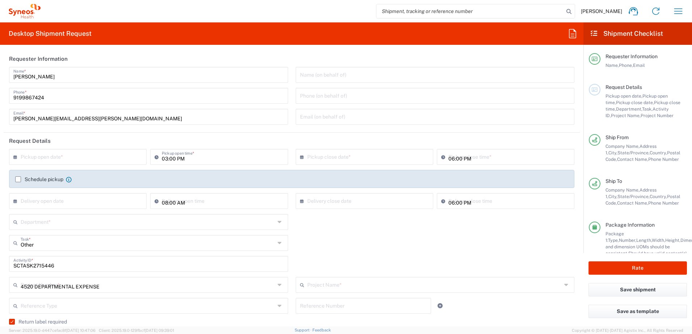
type input "4510"
type input "4520 DEPARTMENTAL EXPENSE"
click at [41, 265] on input "SCTASK2715446" at bounding box center [148, 263] width 270 height 13
paste input "067"
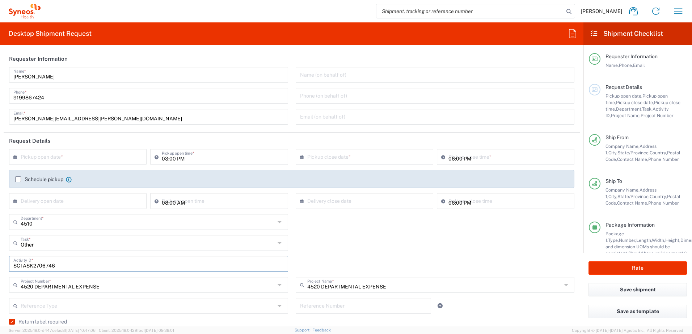
type input "SCTASK2706746"
click at [96, 160] on input "text" at bounding box center [80, 156] width 118 height 13
click at [89, 211] on span "18" at bounding box center [89, 212] width 11 height 10
type input "[DATE]"
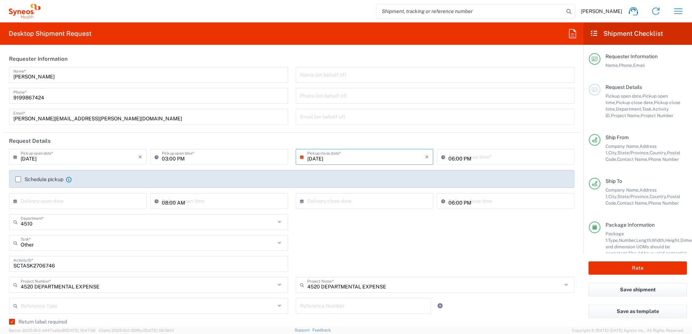
click at [190, 157] on input "03:00 PM" at bounding box center [223, 156] width 122 height 13
click at [207, 157] on input "03:00 PM" at bounding box center [223, 156] width 122 height 13
click at [211, 158] on input "03:00 PM" at bounding box center [223, 156] width 122 height 13
drag, startPoint x: 202, startPoint y: 159, endPoint x: 148, endPoint y: 157, distance: 54.7
click at [148, 157] on div "03:00 PM Pickup open time *" at bounding box center [218, 159] width 141 height 21
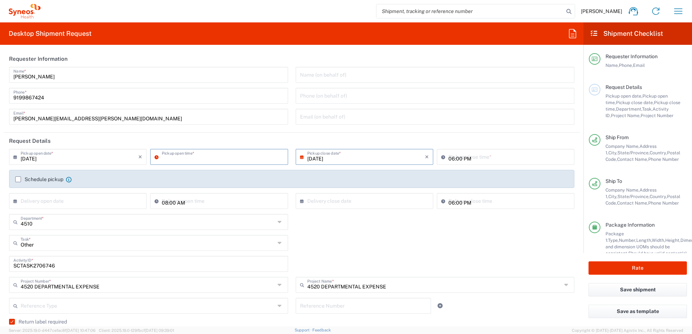
click at [329, 237] on agx-shipment-cost-centers-widget "4510 Department * 4510 3000 3100 3109 3110 3111 3112 3125 3130 3135 3136 3150 3…" at bounding box center [291, 256] width 573 height 84
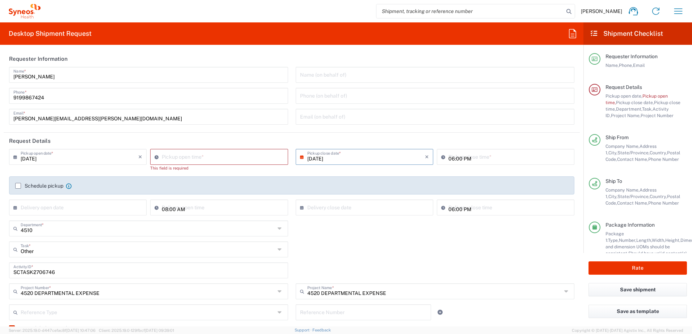
type input "04:29 PM"
click at [198, 162] on input "04:29 PM" at bounding box center [223, 156] width 122 height 13
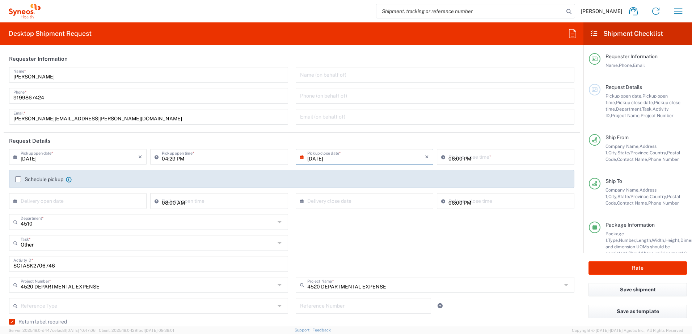
click at [337, 223] on div "4510 Department * 4510 3000 3100 3109 3110 3111 3112 3125 3130 3135 3136 3150 3…" at bounding box center [291, 224] width 573 height 21
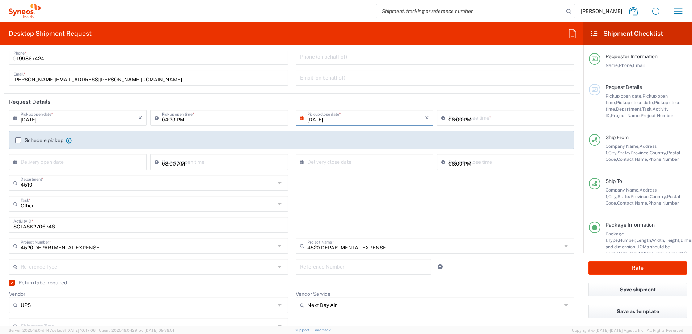
scroll to position [109, 0]
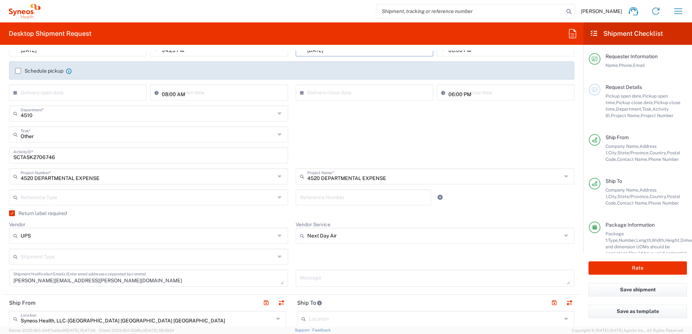
click at [25, 214] on label "Return label required" at bounding box center [38, 214] width 58 height 6
click at [10, 214] on input "Return label required" at bounding box center [10, 214] width 0 height 0
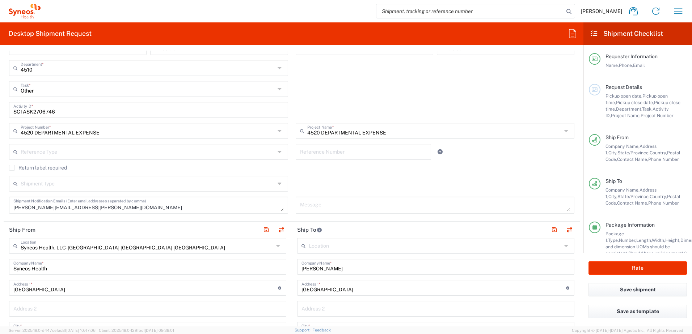
scroll to position [217, 0]
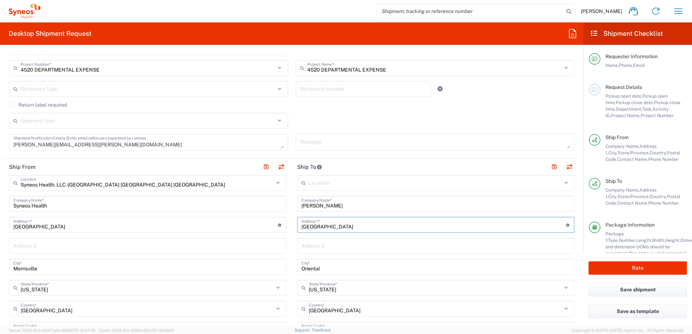
drag, startPoint x: 350, startPoint y: 224, endPoint x: 267, endPoint y: 213, distance: 83.6
click at [267, 213] on div "Ship From Syneos Health, LLC-[GEOGRAPHIC_DATA] [GEOGRAPHIC_DATA] [GEOGRAPHIC_DA…" at bounding box center [292, 320] width 576 height 323
click at [267, 213] on div "Syneos Health, LLC-[GEOGRAPHIC_DATA] [GEOGRAPHIC_DATA] [GEOGRAPHIC_DATA] Locati…" at bounding box center [147, 327] width 277 height 304
click at [356, 229] on input "[GEOGRAPHIC_DATA]" at bounding box center [433, 224] width 265 height 13
drag, startPoint x: 351, startPoint y: 227, endPoint x: 288, endPoint y: 220, distance: 63.3
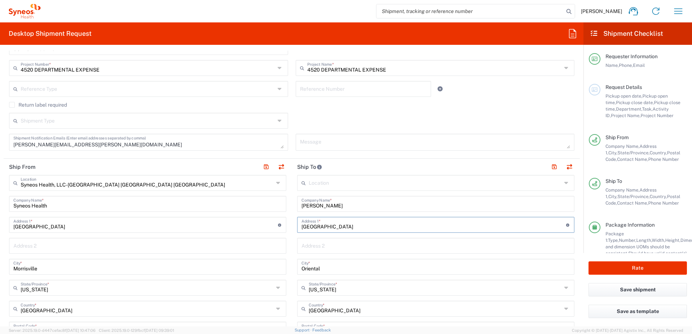
click at [288, 220] on div "Ship From Syneos Health, LLC-[GEOGRAPHIC_DATA] [GEOGRAPHIC_DATA] [GEOGRAPHIC_DA…" at bounding box center [292, 320] width 576 height 323
paste input "9459 [PERSON_NAME]"
type input "[STREET_ADDRESS][PERSON_NAME]"
click at [330, 267] on input "Oriental" at bounding box center [435, 266] width 269 height 13
drag, startPoint x: 332, startPoint y: 269, endPoint x: 280, endPoint y: 266, distance: 51.8
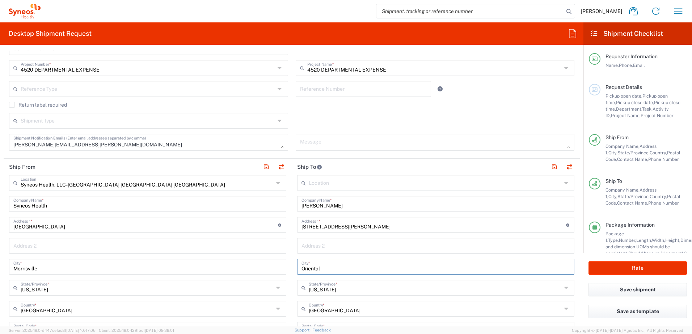
click at [280, 266] on div "Ship From Syneos Health, LLC-[GEOGRAPHIC_DATA] [GEOGRAPHIC_DATA] [GEOGRAPHIC_DA…" at bounding box center [292, 320] width 576 height 323
paste input "Tidioute"
type input "Tidioute"
click at [346, 286] on input "text" at bounding box center [435, 287] width 253 height 13
click at [310, 276] on span "[US_STATE]" at bounding box center [431, 273] width 273 height 11
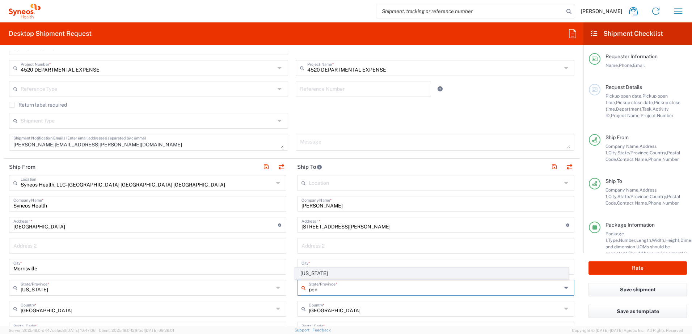
type input "[US_STATE]"
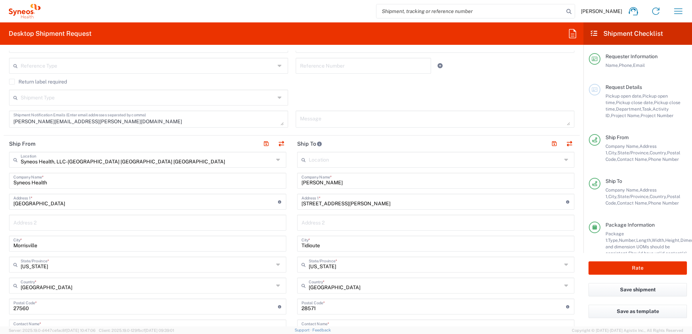
scroll to position [253, 0]
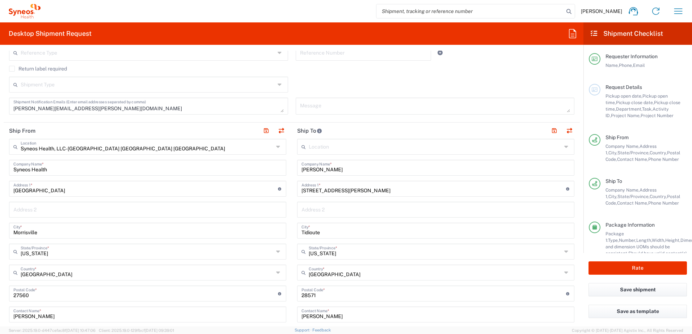
click at [329, 297] on input "undefined" at bounding box center [433, 293] width 265 height 13
drag, startPoint x: 320, startPoint y: 295, endPoint x: 287, endPoint y: 291, distance: 33.5
click at [287, 291] on div "Ship From Syneos Health, LLC-[GEOGRAPHIC_DATA] [GEOGRAPHIC_DATA] [GEOGRAPHIC_DA…" at bounding box center [292, 284] width 576 height 323
paste input "16351"
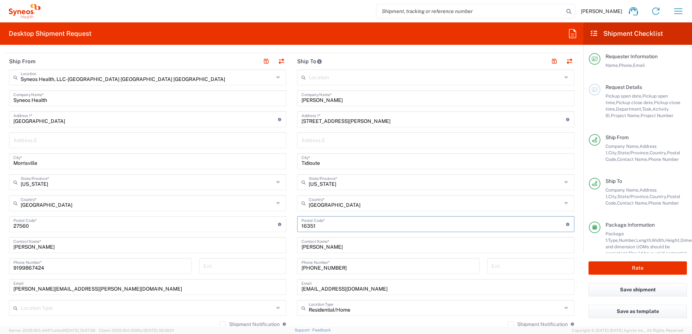
scroll to position [326, 0]
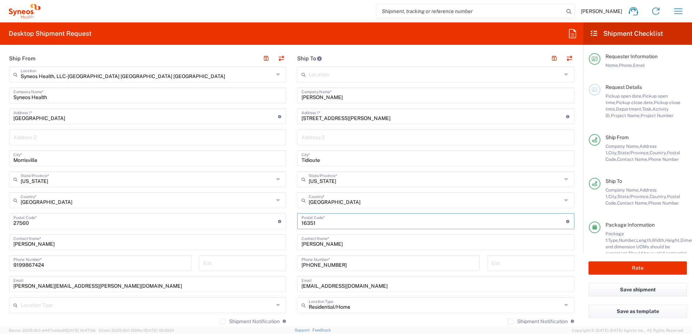
type input "16351"
click at [352, 97] on input "[PERSON_NAME]" at bounding box center [435, 95] width 269 height 13
click at [282, 95] on div "Ship From Syneos Health, LLC-[GEOGRAPHIC_DATA] [GEOGRAPHIC_DATA] [GEOGRAPHIC_DA…" at bounding box center [292, 211] width 576 height 323
paste input "[PERSON_NAME]"
drag, startPoint x: 358, startPoint y: 96, endPoint x: 289, endPoint y: 90, distance: 69.3
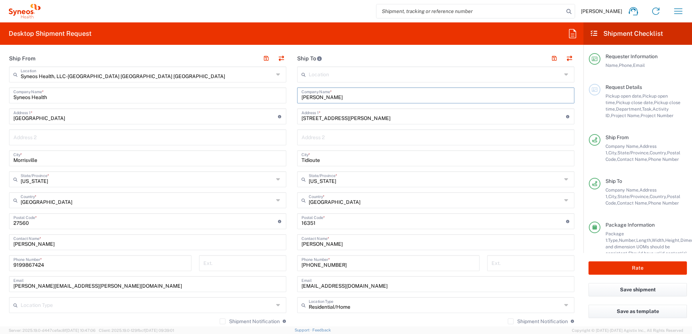
click at [292, 90] on main "Location [PERSON_NAME] LLC-[GEOGRAPHIC_DATA] [GEOGRAPHIC_DATA] [GEOGRAPHIC_DATA…" at bounding box center [436, 219] width 288 height 304
paste input "text"
type input "[PERSON_NAME]"
drag, startPoint x: 314, startPoint y: 244, endPoint x: 278, endPoint y: 240, distance: 36.7
click at [278, 240] on div "Ship From Syneos Health, LLC-[GEOGRAPHIC_DATA] [GEOGRAPHIC_DATA] [GEOGRAPHIC_DA…" at bounding box center [292, 211] width 576 height 323
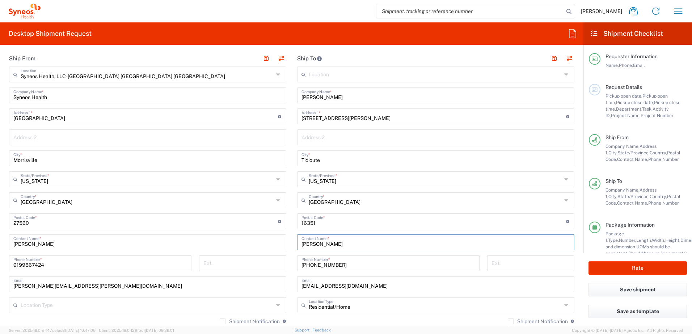
paste input "[PERSON_NAME]"
type input "[PERSON_NAME]"
click at [352, 264] on input "[PHONE_NUMBER]" at bounding box center [388, 263] width 174 height 13
drag, startPoint x: 336, startPoint y: 265, endPoint x: 287, endPoint y: 261, distance: 49.7
click at [287, 261] on div "Ship From Syneos Health, LLC-[GEOGRAPHIC_DATA] [GEOGRAPHIC_DATA] [GEOGRAPHIC_DA…" at bounding box center [292, 211] width 576 height 323
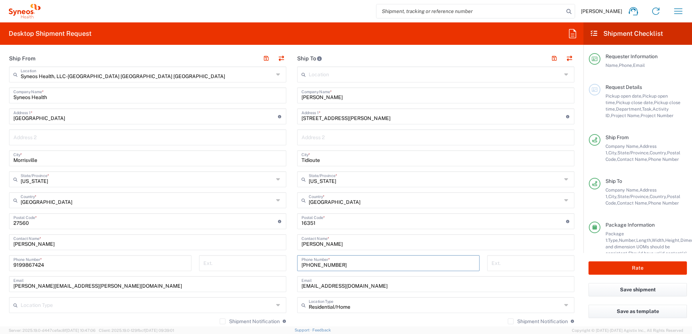
paste input "[PERSON_NAME]"
click at [350, 264] on input "[PERSON_NAME]" at bounding box center [388, 263] width 174 height 13
drag, startPoint x: 347, startPoint y: 265, endPoint x: 293, endPoint y: 263, distance: 54.3
click at [293, 263] on div "[PERSON_NAME] Phone Number * Invalid phone number" at bounding box center [388, 269] width 190 height 28
paste input "[PHONE_NUMBER]"
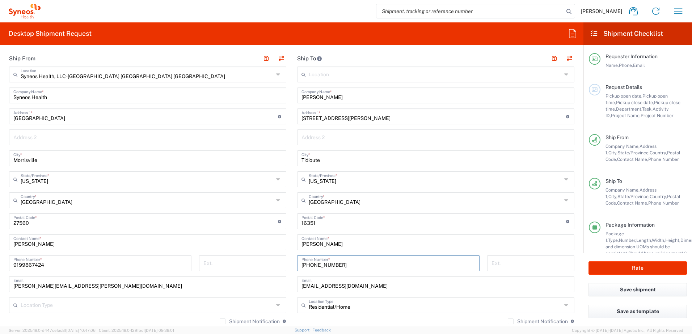
type input "[PHONE_NUMBER]"
drag, startPoint x: 369, startPoint y: 289, endPoint x: 374, endPoint y: 290, distance: 4.7
click at [369, 289] on input "[EMAIL_ADDRESS][DOMAIN_NAME]" at bounding box center [435, 284] width 269 height 13
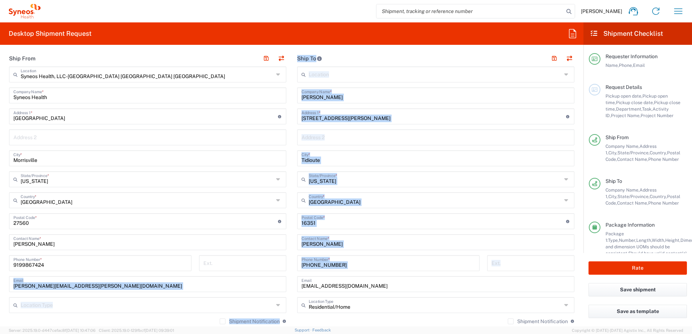
drag, startPoint x: 325, startPoint y: 288, endPoint x: 280, endPoint y: 282, distance: 45.3
click at [280, 282] on div "Ship From Syneos Health, LLC-[GEOGRAPHIC_DATA] [GEOGRAPHIC_DATA] [GEOGRAPHIC_DA…" at bounding box center [292, 211] width 576 height 323
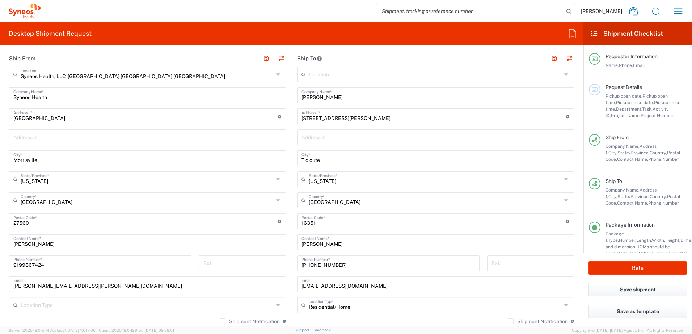
drag, startPoint x: 280, startPoint y: 282, endPoint x: 370, endPoint y: 288, distance: 89.9
click at [364, 287] on input "[EMAIL_ADDRESS][DOMAIN_NAME]" at bounding box center [435, 284] width 269 height 13
drag, startPoint x: 349, startPoint y: 287, endPoint x: 292, endPoint y: 284, distance: 57.6
click at [292, 284] on main "Location [PERSON_NAME] LLC-[GEOGRAPHIC_DATA] [GEOGRAPHIC_DATA] [GEOGRAPHIC_DATA…" at bounding box center [436, 219] width 288 height 304
paste input "[EMAIL_ADDRESS][DOMAIN_NAME]"
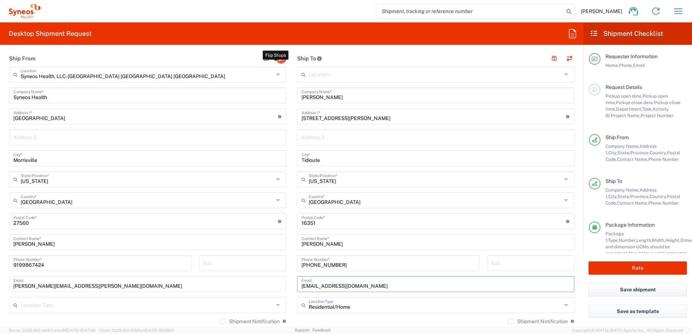
type input "[EMAIL_ADDRESS][DOMAIN_NAME]"
click at [280, 58] on button "button" at bounding box center [281, 59] width 10 height 10
type input "[PERSON_NAME]"
type input "[STREET_ADDRESS][PERSON_NAME]"
type input "Tidioute"
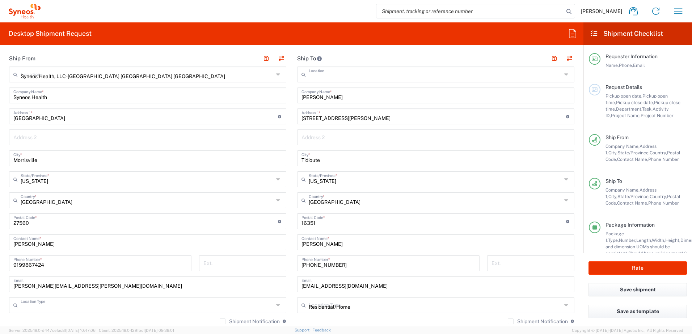
type input "[US_STATE]"
type input "16351"
type input "[PERSON_NAME]"
type input "[PHONE_NUMBER]"
type input "[EMAIL_ADDRESS][DOMAIN_NAME]"
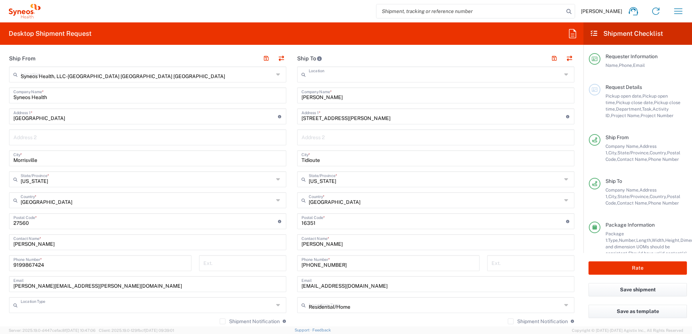
type input "Residential/Home"
type input "EORI"
type input "Syneos Health, LLC-[GEOGRAPHIC_DATA] [GEOGRAPHIC_DATA] [GEOGRAPHIC_DATA]"
type input "Syneos Health"
type input "[GEOGRAPHIC_DATA]"
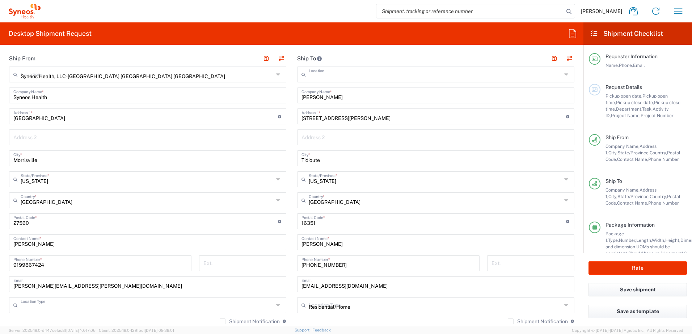
type input "Morrisville"
type input "[US_STATE]"
type input "27560"
type input "[PERSON_NAME]"
type input "9199867424"
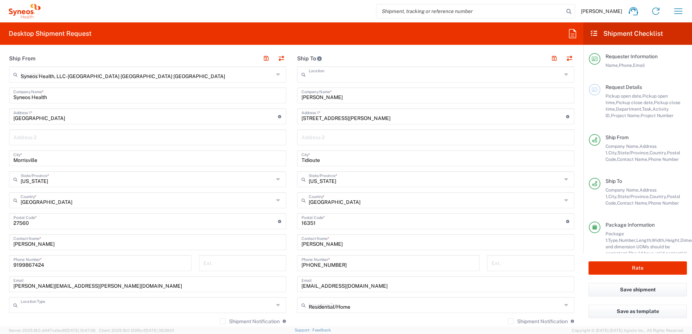
type input "[PERSON_NAME][EMAIL_ADDRESS][PERSON_NAME][DOMAIN_NAME]"
type input "TIN"
type input "592407464"
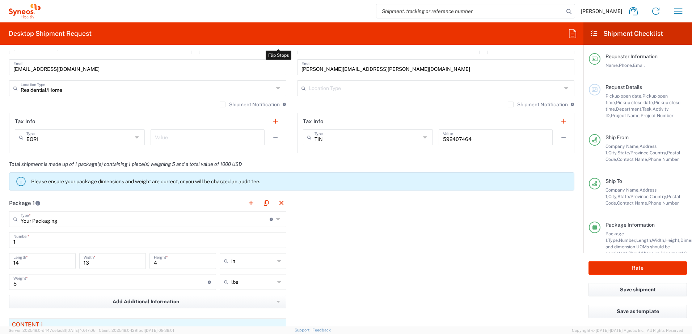
scroll to position [688, 0]
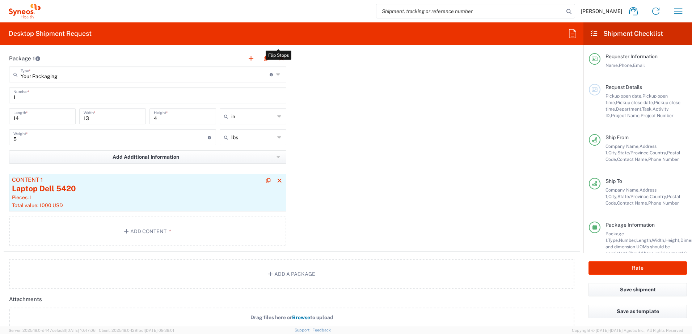
click at [98, 202] on div "Total value: 1000 USD" at bounding box center [147, 205] width 271 height 7
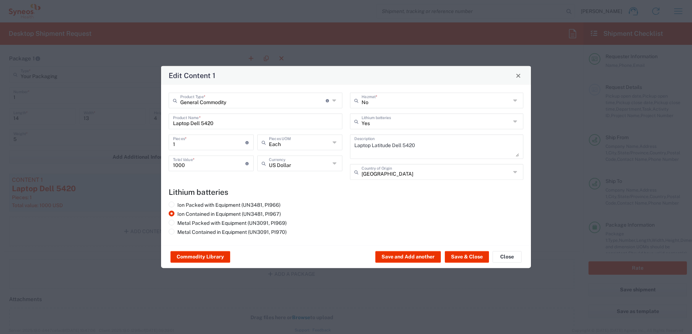
drag, startPoint x: 246, startPoint y: 114, endPoint x: 237, endPoint y: 120, distance: 10.3
click at [244, 114] on div "Laptop Dell 5420 Product Name *" at bounding box center [256, 122] width 174 height 16
drag, startPoint x: 237, startPoint y: 122, endPoint x: 149, endPoint y: 111, distance: 88.6
click at [149, 111] on div "Edit Content 1 General Commodity Product Type * Document: Paper document genera…" at bounding box center [346, 167] width 692 height 334
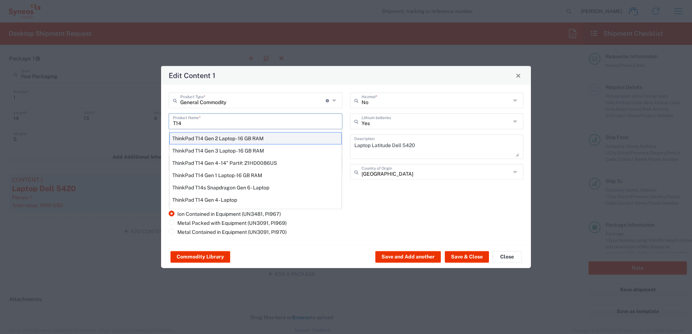
click at [215, 138] on div "ThinkPad T14 Gen 2 Laptop - 16 GB RAM" at bounding box center [255, 138] width 172 height 12
type input "ThinkPad T14 Gen 2 Laptop - 16 GB RAM"
type textarea "Intel Core i7-1156G7 vProÂ® Processor - 14"- 16 GB RAM - 512 GB SSD"
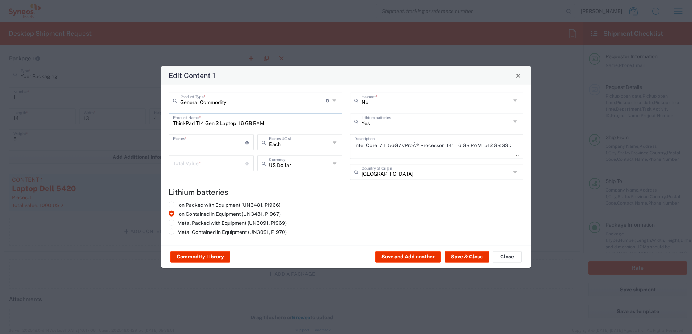
click at [189, 166] on input "number" at bounding box center [209, 163] width 72 height 13
type input "1000"
click at [460, 254] on button "Save & Close" at bounding box center [467, 257] width 44 height 12
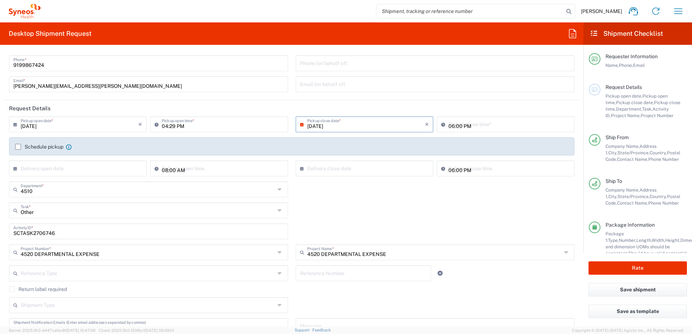
scroll to position [0, 0]
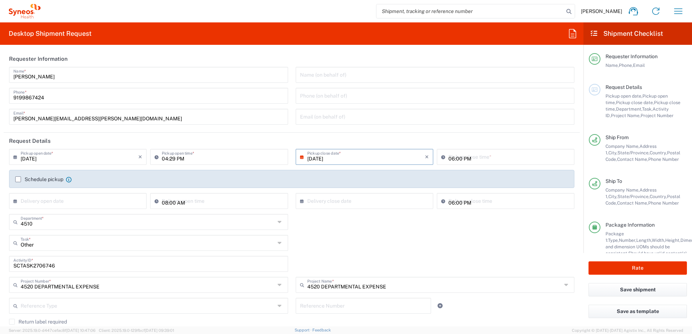
click at [378, 235] on div "4510 Department * 4510 3000 3100 3109 3110 3111 3112 3125 3130 3135 3136 3150 3…" at bounding box center [291, 224] width 573 height 21
click at [358, 246] on div "Other Task * Other Break/Fix Inventory Transfer New Hire Refresh" at bounding box center [291, 245] width 573 height 21
type input "04:33 PM"
click at [491, 158] on input "04:33 PM" at bounding box center [509, 156] width 122 height 13
click at [399, 233] on div "4510 Department * 4510 3000 3100 3109 3110 3111 3112 3125 3130 3135 3136 3150 3…" at bounding box center [291, 224] width 573 height 21
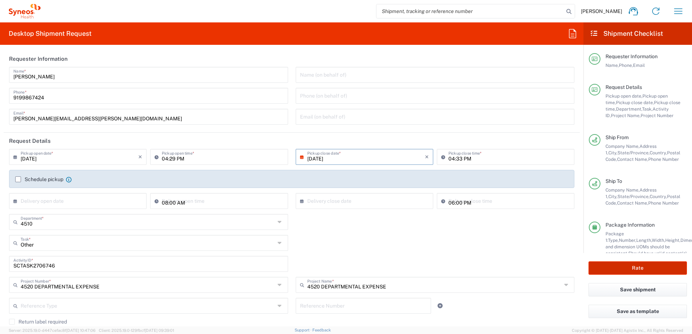
click at [648, 267] on button "Rate" at bounding box center [637, 268] width 98 height 13
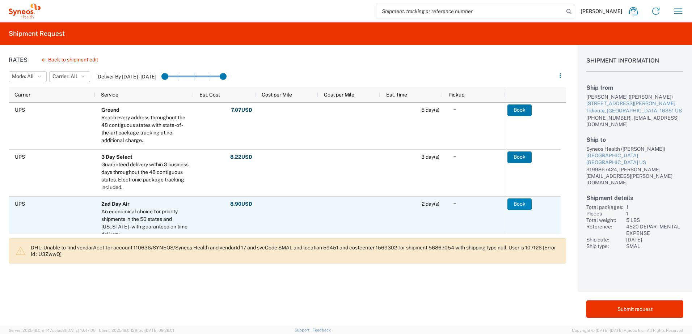
click at [525, 206] on button "Book" at bounding box center [519, 205] width 24 height 12
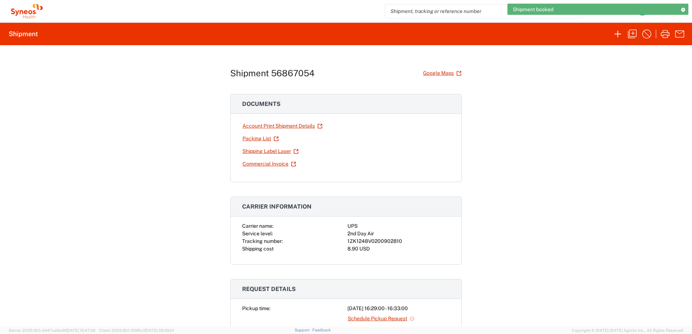
click at [379, 240] on div "1ZK1248V0200902810" at bounding box center [398, 242] width 102 height 8
copy div "1ZK1248V0200902810"
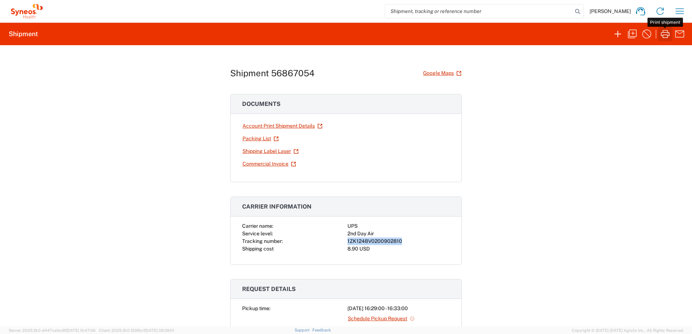
click at [666, 34] on icon "button" at bounding box center [665, 34] width 12 height 12
